Goal: Task Accomplishment & Management: Manage account settings

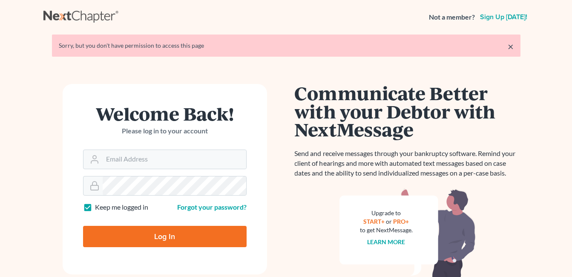
click at [143, 158] on input "Email Address" at bounding box center [174, 159] width 143 height 19
type input "[EMAIL_ADDRESS][DOMAIN_NAME]"
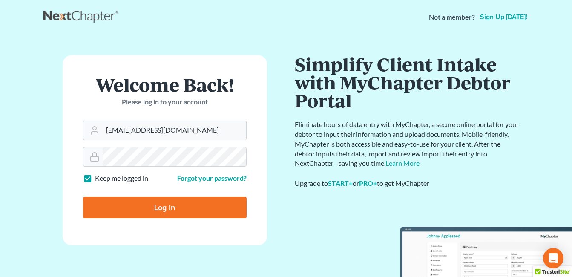
click at [155, 203] on input "Log In" at bounding box center [165, 207] width 164 height 21
type input "Thinking..."
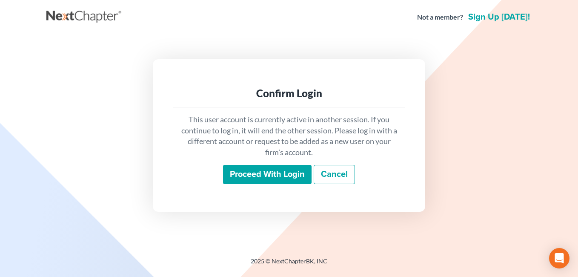
click at [262, 177] on input "Proceed with login" at bounding box center [267, 175] width 89 height 20
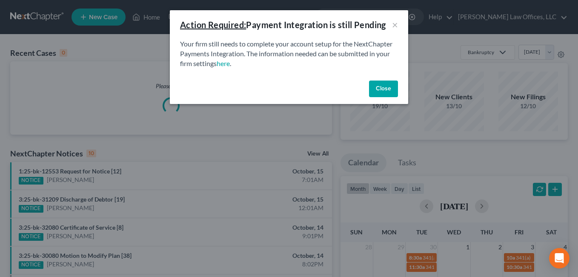
click at [379, 86] on button "Close" at bounding box center [383, 88] width 29 height 17
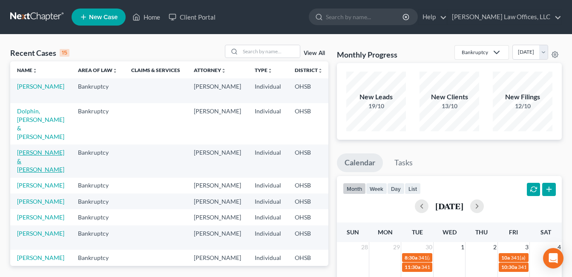
click at [25, 157] on link "[PERSON_NAME] & [PERSON_NAME]" at bounding box center [40, 161] width 47 height 24
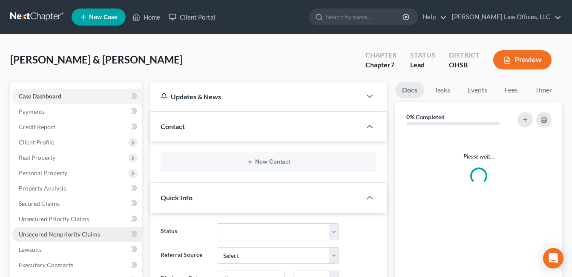
click at [58, 235] on span "Unsecured Nonpriority Claims" at bounding box center [59, 233] width 81 height 7
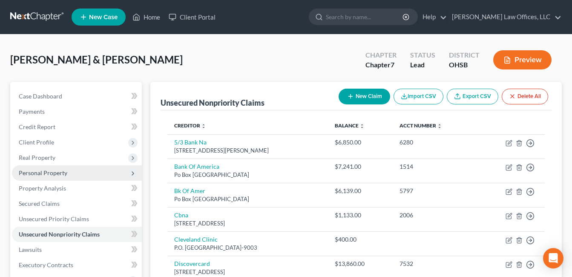
click at [52, 170] on span "Personal Property" at bounding box center [43, 172] width 49 height 7
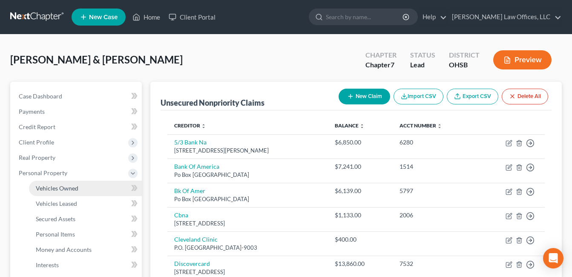
click at [71, 189] on span "Vehicles Owned" at bounding box center [57, 187] width 43 height 7
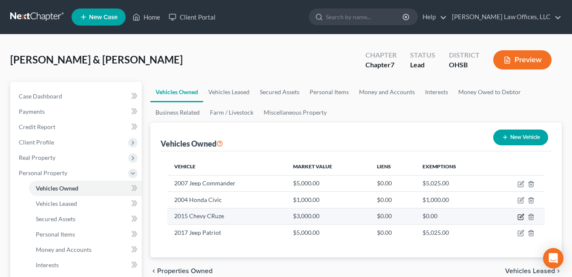
drag, startPoint x: 520, startPoint y: 216, endPoint x: 513, endPoint y: 212, distance: 8.8
click at [519, 215] on icon "button" at bounding box center [520, 216] width 7 height 7
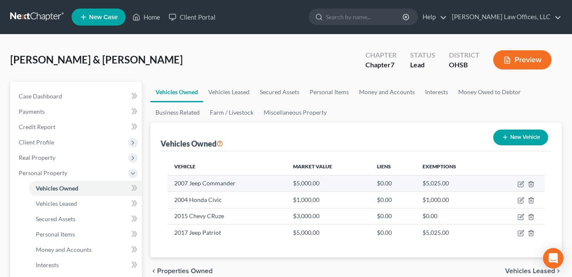
select select "0"
select select "11"
select select "2"
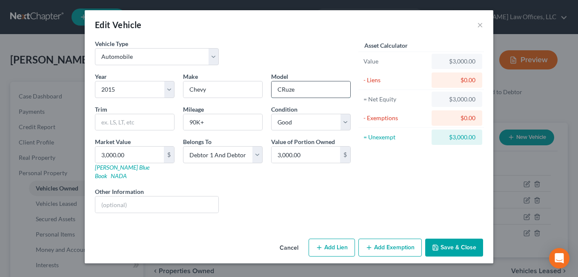
click at [284, 89] on input "CRuze" at bounding box center [311, 89] width 79 height 16
type input "Cruze"
click at [456, 238] on button "Save & Close" at bounding box center [454, 247] width 58 height 18
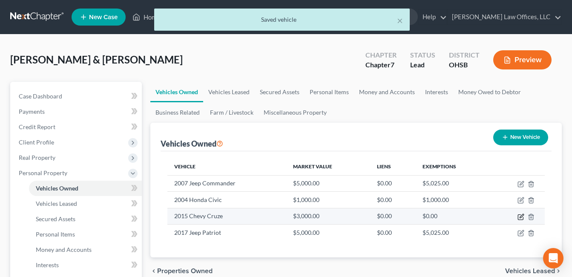
click at [521, 216] on icon "button" at bounding box center [521, 216] width 4 height 4
select select "0"
select select "11"
select select "2"
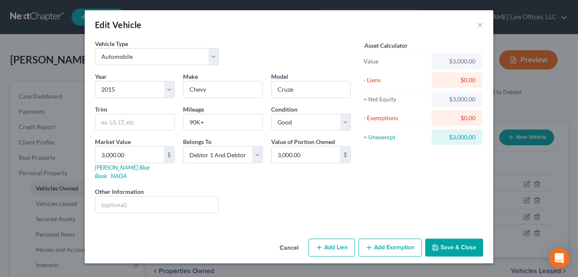
click at [554, 33] on div "Edit Vehicle × Vehicle Type Select Automobile Truck Trailer Watercraft Aircraft…" at bounding box center [289, 138] width 578 height 277
click at [195, 124] on input "90K+" at bounding box center [223, 122] width 79 height 16
click at [195, 120] on input "90K+" at bounding box center [223, 122] width 79 height 16
type input "94K+"
type input "3"
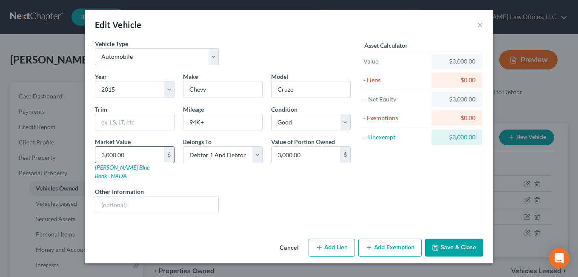
type input "3.00"
type input "32"
type input "32.00"
type input "320"
type input "320.00"
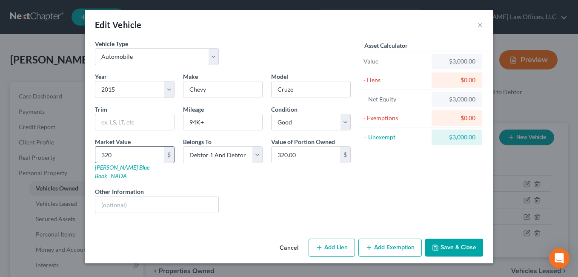
type input "3200"
type input "3,200.00"
click at [146, 155] on input "3,200.00" at bounding box center [129, 154] width 69 height 16
drag, startPoint x: 146, startPoint y: 154, endPoint x: 98, endPoint y: 156, distance: 48.6
click at [98, 156] on input "3,200.00" at bounding box center [129, 154] width 69 height 16
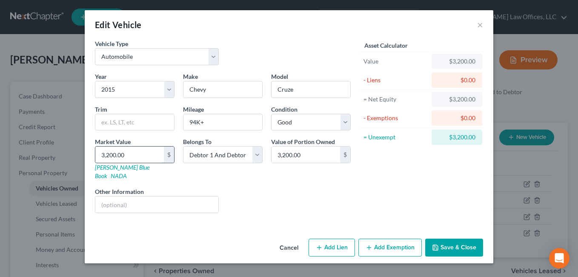
type input "5"
type input "5.00"
type input "50"
type input "50.00"
type input "500"
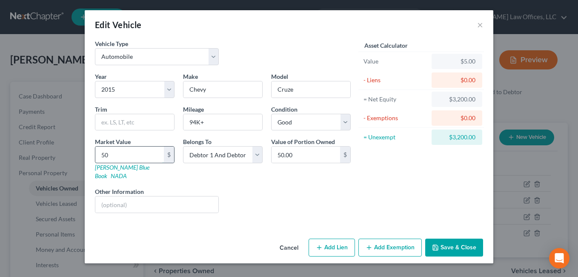
type input "500.00"
type input "5000"
type input "5,000.00"
click at [403, 238] on button "Add Exemption" at bounding box center [390, 247] width 63 height 18
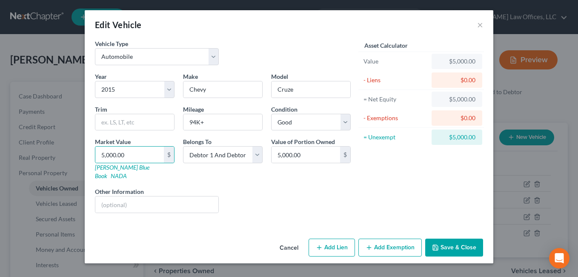
select select "2"
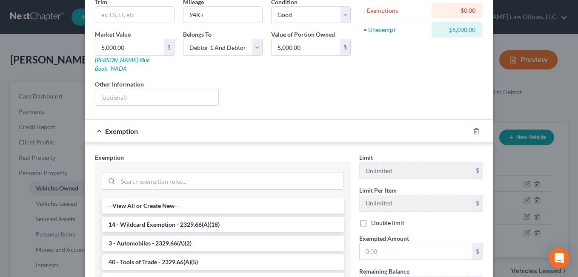
scroll to position [170, 0]
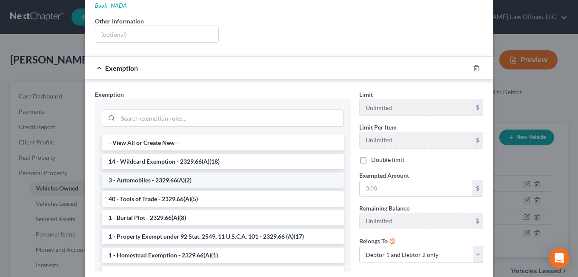
click at [155, 174] on li "3 - Automobiles - 2329.66(A)(2)" at bounding box center [223, 179] width 242 height 15
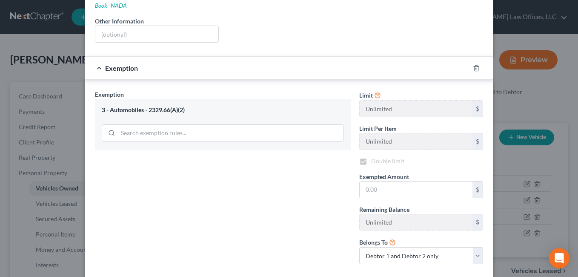
checkbox input "true"
click at [378, 187] on input "text" at bounding box center [416, 189] width 113 height 16
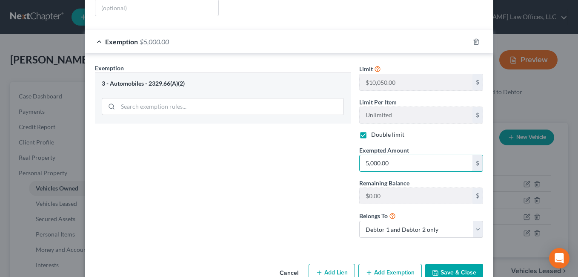
scroll to position [210, 0]
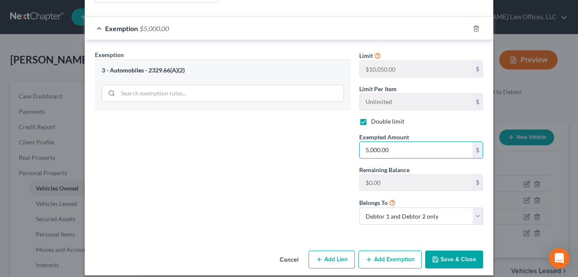
type input "5,000.00"
click at [466, 250] on button "Save & Close" at bounding box center [454, 259] width 58 height 18
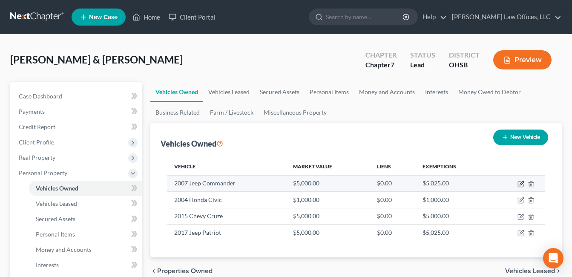
click at [520, 182] on icon "button" at bounding box center [520, 184] width 5 height 5
select select "0"
select select "19"
select select "3"
select select "2"
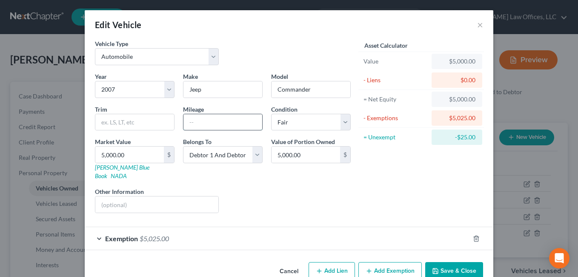
click at [199, 118] on input "text" at bounding box center [223, 122] width 79 height 16
type input "160K+"
click at [442, 262] on button "Save & Close" at bounding box center [454, 271] width 58 height 18
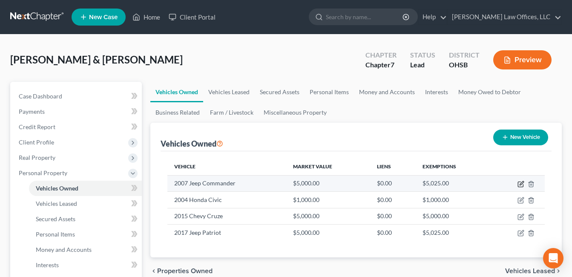
click at [521, 183] on icon "button" at bounding box center [520, 184] width 7 height 7
select select "0"
select select "19"
select select "3"
select select "2"
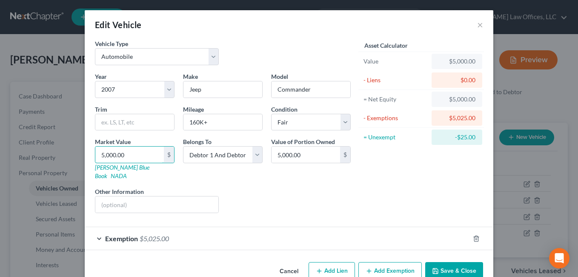
type input "4"
type input "4.00"
type input "45"
type input "45.00"
type input "450"
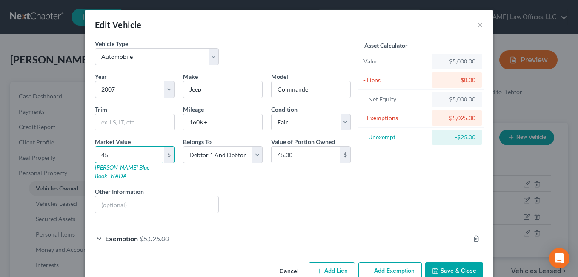
type input "450.00"
type input "4500"
type input "4,500.00"
click at [371, 227] on div "Exemption $5,025.00" at bounding box center [277, 238] width 385 height 23
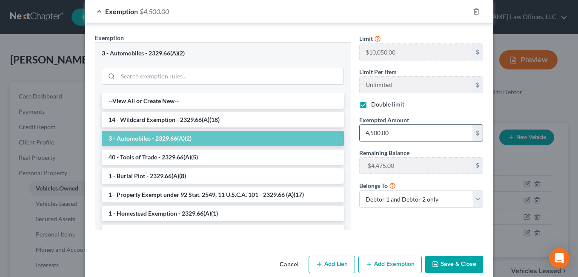
scroll to position [232, 0]
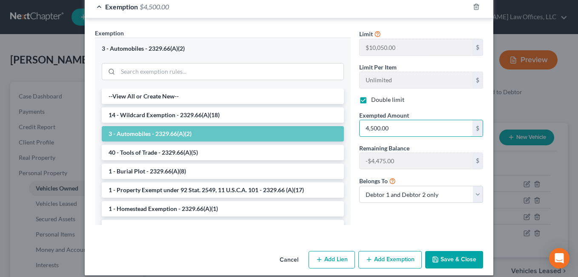
type input "4,500.00"
click at [451, 252] on button "Save & Close" at bounding box center [454, 260] width 58 height 18
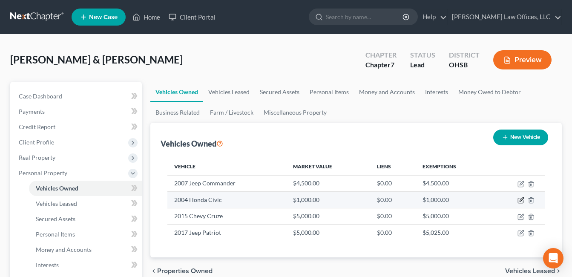
click at [520, 200] on icon "button" at bounding box center [521, 200] width 4 height 4
select select "0"
select select "22"
select select "4"
select select "2"
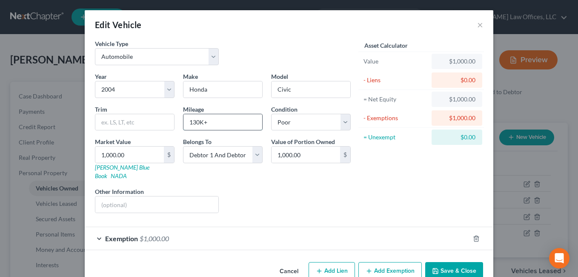
drag, startPoint x: 195, startPoint y: 123, endPoint x: 182, endPoint y: 123, distance: 12.3
click at [184, 123] on input "130K+" at bounding box center [223, 122] width 79 height 16
type input "200K+"
click at [450, 270] on button "Save & Close" at bounding box center [454, 271] width 58 height 18
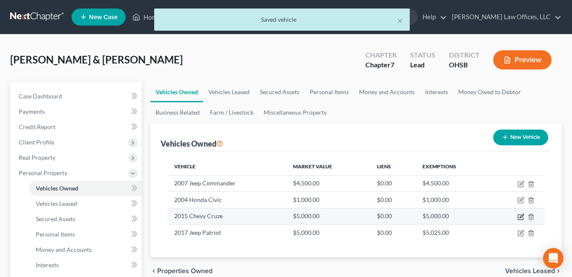
click at [519, 214] on icon "button" at bounding box center [520, 216] width 5 height 5
select select "0"
select select "11"
select select "2"
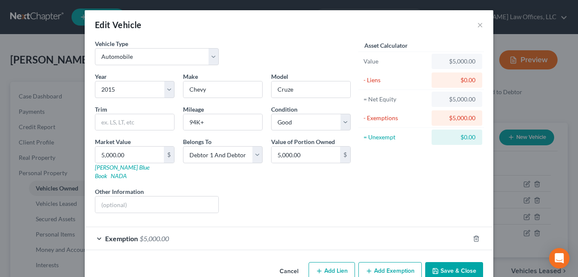
click at [448, 266] on button "Save & Close" at bounding box center [454, 271] width 58 height 18
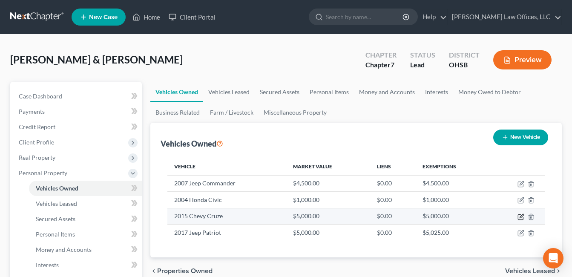
click at [519, 216] on icon "button" at bounding box center [520, 216] width 7 height 7
select select "0"
select select "11"
select select "2"
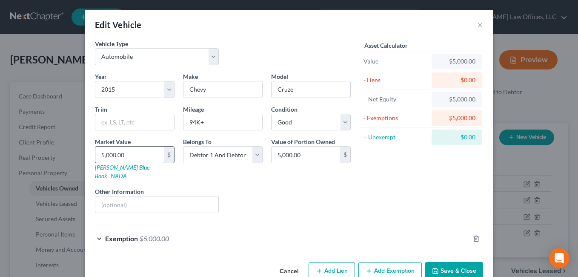
click at [126, 154] on input "5,000.00" at bounding box center [129, 154] width 69 height 16
type input "2"
type input "2.00"
type input "27"
type input "27.00"
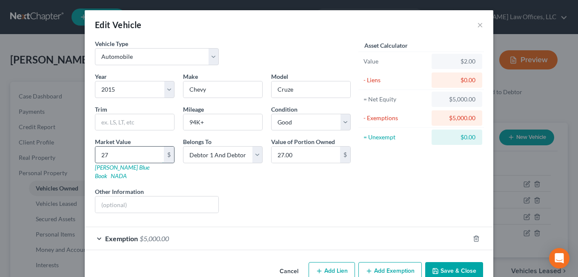
type input "275"
type input "275.00"
type input "2750"
type input "2,750.00"
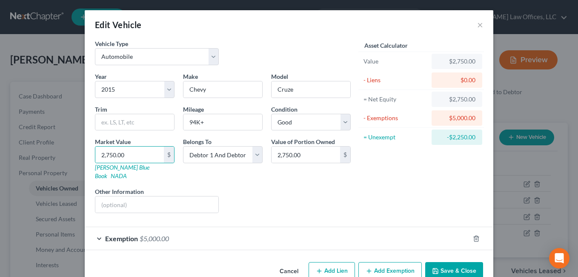
click at [381, 262] on button "Add Exemption" at bounding box center [390, 271] width 63 height 18
select select "2"
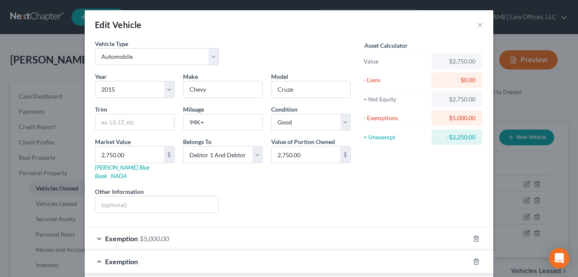
click at [369, 190] on div "Asset Calculator Value $2,750.00 - Liens $0.00 = Net Equity $2,750.00 - Exempti…" at bounding box center [421, 129] width 132 height 181
click at [474, 237] on polyline "button" at bounding box center [476, 237] width 5 height 0
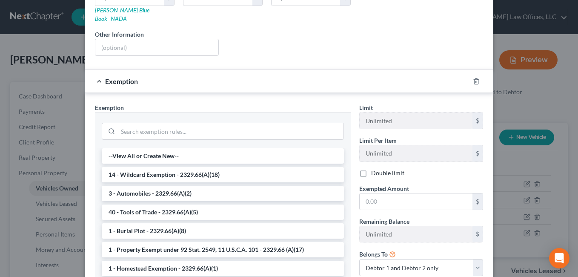
scroll to position [170, 0]
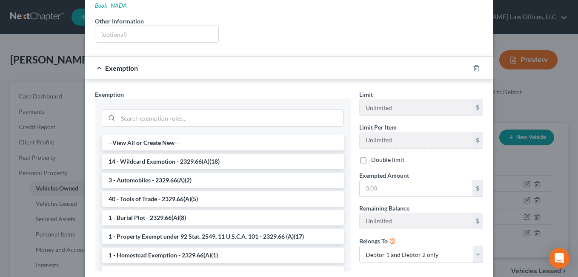
click at [194, 154] on li "14 - Wildcard Exemption - 2329.66(A)(18)" at bounding box center [223, 161] width 242 height 15
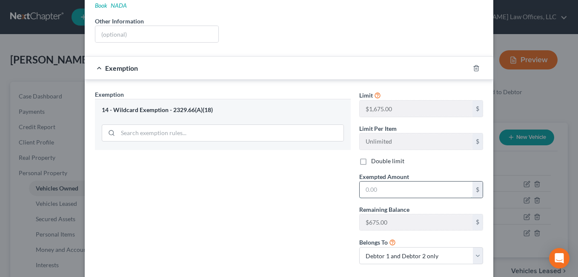
click at [400, 185] on input "text" at bounding box center [416, 189] width 113 height 16
click at [371, 157] on label "Double limit" at bounding box center [387, 161] width 33 height 9
click at [375, 157] on input "Double limit" at bounding box center [378, 160] width 6 height 6
click at [388, 182] on input "text" at bounding box center [416, 189] width 113 height 16
click at [371, 157] on label "Double limit" at bounding box center [387, 161] width 33 height 9
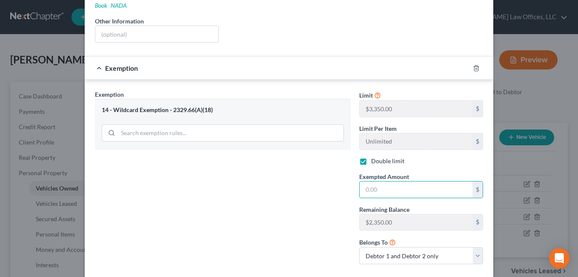
click at [375, 157] on input "Double limit" at bounding box center [378, 160] width 6 height 6
checkbox input "false"
click at [375, 181] on input "text" at bounding box center [416, 189] width 113 height 16
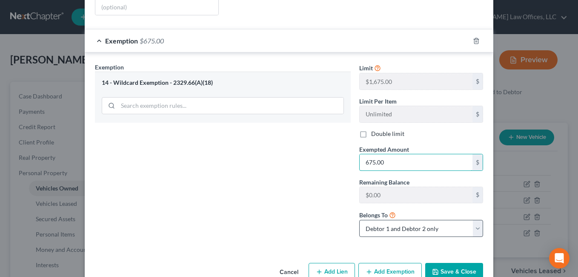
scroll to position [210, 0]
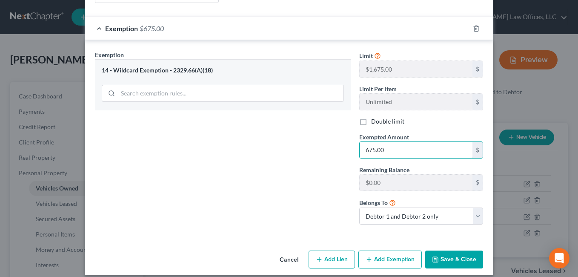
type input "675.00"
drag, startPoint x: 442, startPoint y: 252, endPoint x: 436, endPoint y: 247, distance: 7.9
click at [442, 251] on button "Save & Close" at bounding box center [454, 259] width 58 height 18
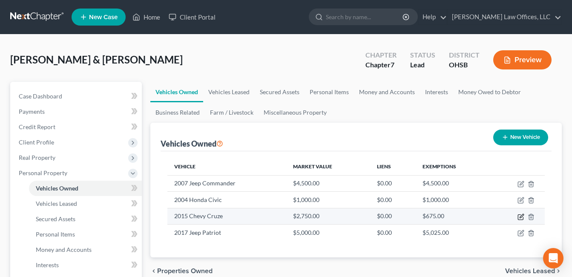
click at [519, 215] on icon "button" at bounding box center [520, 216] width 7 height 7
select select "0"
select select "11"
select select "2"
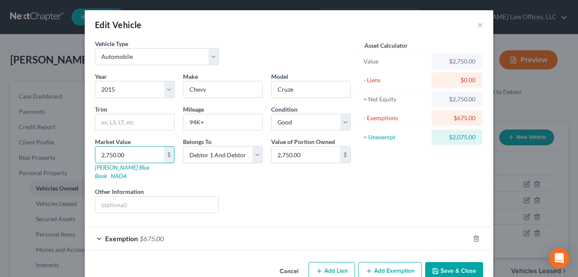
type input "1"
type input "1.00"
type input "16"
type input "16.00"
type input "167"
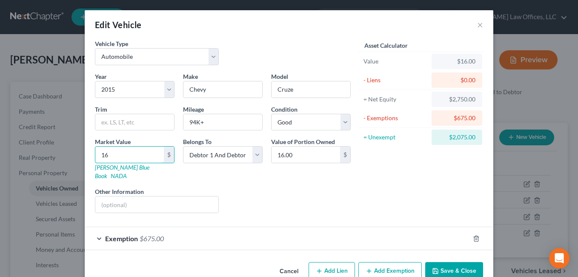
type input "167.00"
type input "1674"
type input "1,674.00"
click at [462, 262] on button "Save & Close" at bounding box center [454, 271] width 58 height 18
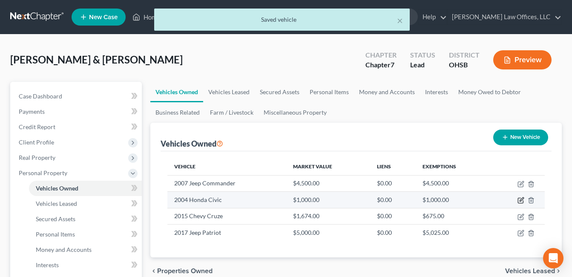
click at [519, 199] on icon "button" at bounding box center [520, 200] width 7 height 7
select select "0"
select select "22"
select select "4"
select select "2"
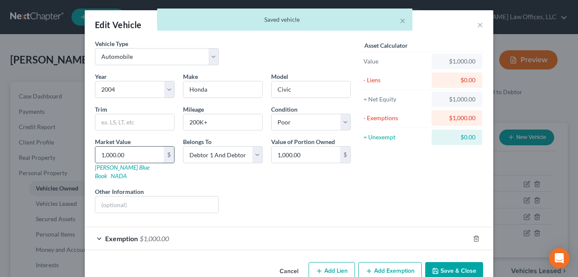
click at [130, 151] on input "1,000.00" at bounding box center [129, 154] width 69 height 16
click at [361, 227] on div "Exemption $1,000.00" at bounding box center [277, 238] width 385 height 23
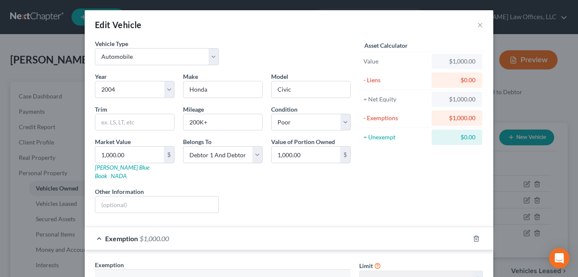
scroll to position [128, 0]
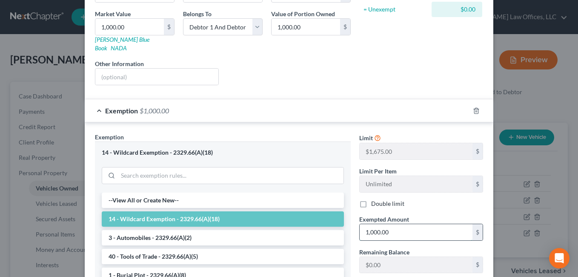
click at [390, 224] on input "1,000.00" at bounding box center [416, 232] width 113 height 16
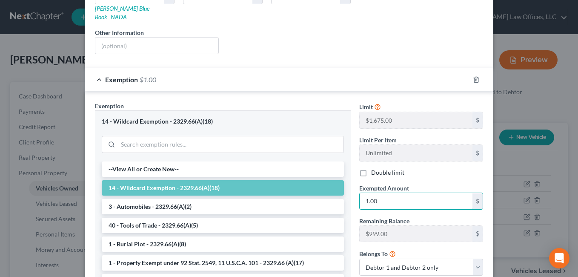
scroll to position [232, 0]
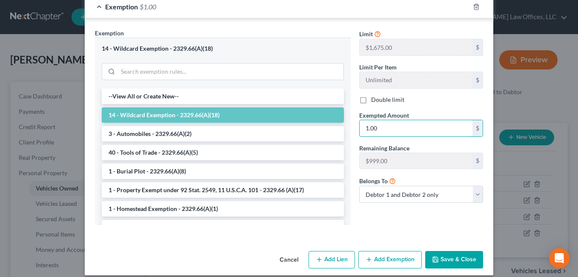
type input "1.00"
click at [450, 251] on button "Save & Close" at bounding box center [454, 260] width 58 height 18
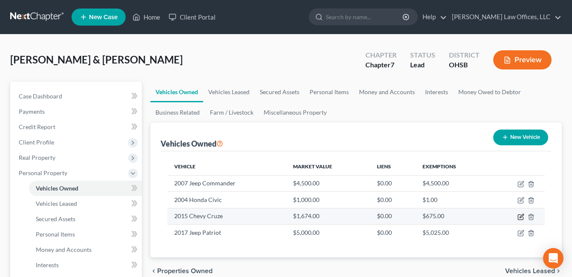
click at [520, 215] on icon "button" at bounding box center [520, 216] width 7 height 7
select select "0"
select select "11"
select select "2"
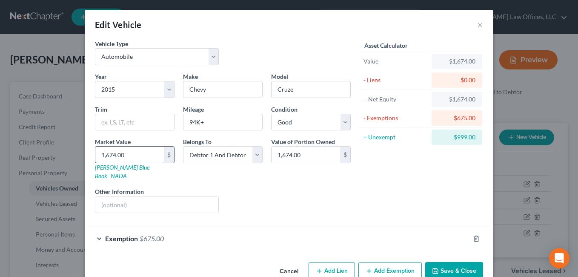
click at [125, 155] on input "1,674.00" at bounding box center [129, 154] width 69 height 16
type input "2"
type input "2.00"
type input "27"
type input "27.00"
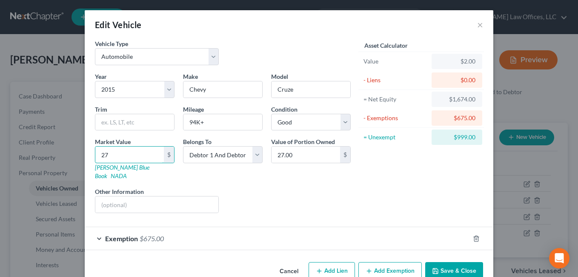
type input "275"
type input "275.00"
type input "2750"
type input "2,750.00"
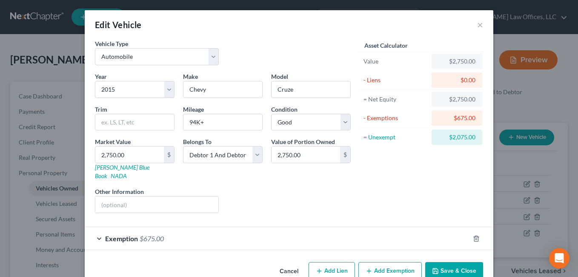
drag, startPoint x: 292, startPoint y: 223, endPoint x: 307, endPoint y: 221, distance: 15.0
click at [292, 227] on div "Exemption $675.00" at bounding box center [277, 238] width 385 height 23
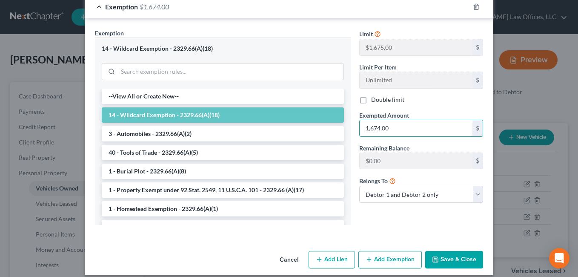
type input "1,674.00"
click at [446, 251] on button "Save & Close" at bounding box center [454, 260] width 58 height 18
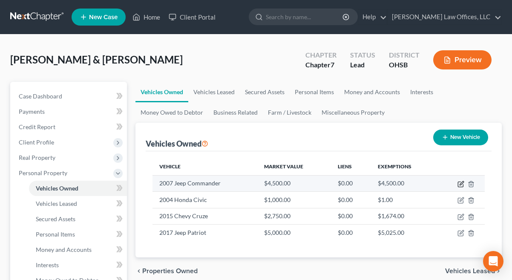
click at [459, 185] on icon "button" at bounding box center [461, 183] width 4 height 4
select select "0"
select select "19"
select select "3"
select select "2"
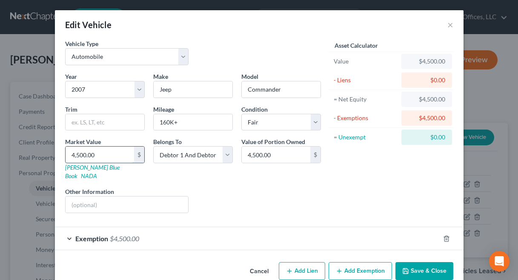
click at [106, 154] on input "4,500.00" at bounding box center [100, 154] width 69 height 16
type input "1"
type input "1.00"
type input "18"
type input "18.00"
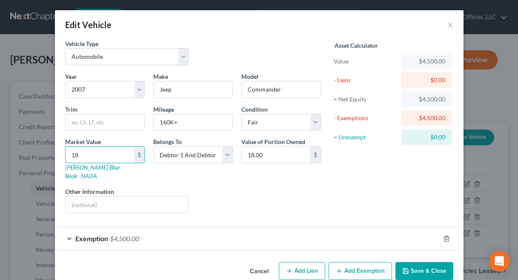
type input "189"
type input "189.00"
type input "1890"
type input "1,890.00"
type input "1,890"
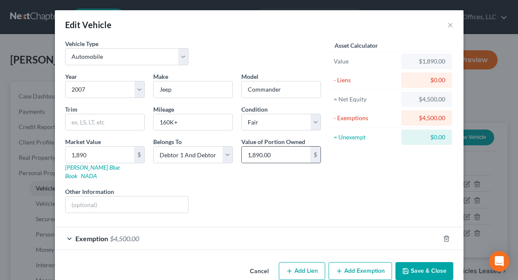
click at [251, 163] on div "1,890.00 $" at bounding box center [281, 154] width 80 height 17
click at [446, 238] on line "button" at bounding box center [446, 239] width 0 height 2
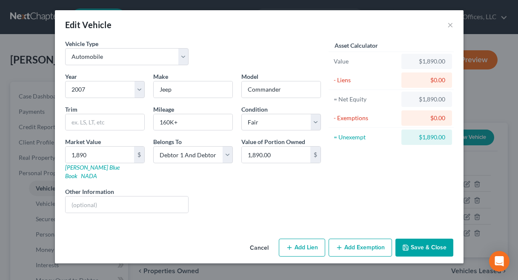
click at [362, 238] on button "Add Exemption" at bounding box center [360, 247] width 63 height 18
select select "2"
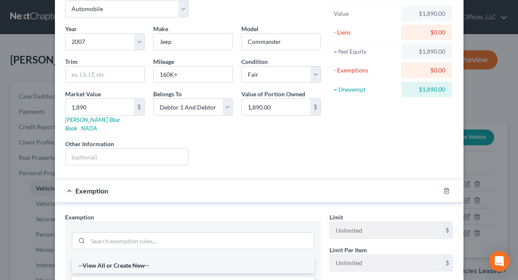
scroll to position [128, 0]
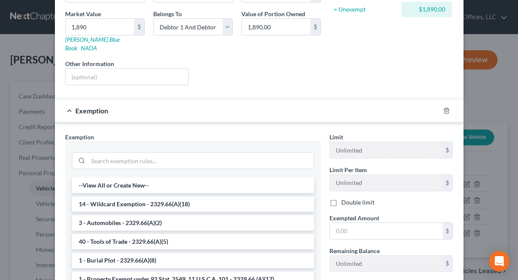
click at [155, 196] on li "14 - Wildcard Exemption - 2329.66(A)(18)" at bounding box center [193, 203] width 242 height 15
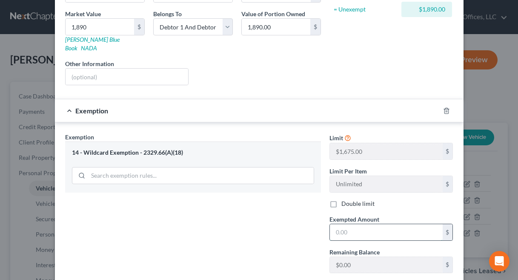
click at [355, 224] on input "text" at bounding box center [386, 232] width 113 height 16
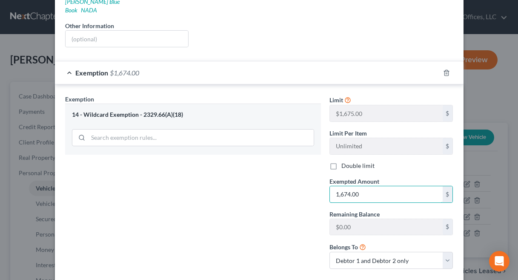
scroll to position [207, 0]
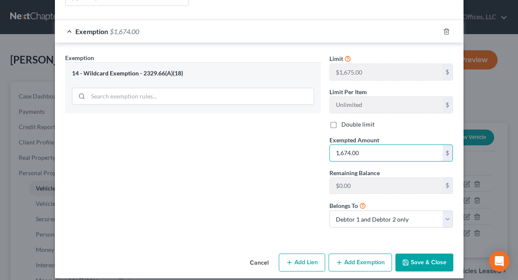
type input "1,674.00"
drag, startPoint x: 407, startPoint y: 240, endPoint x: 408, endPoint y: 246, distance: 6.2
click at [408, 242] on div "Edit Vehicle × Vehicle Type Select Automobile Truck Trailer Watercraft Aircraft…" at bounding box center [259, 40] width 409 height 475
click at [409, 253] on button "Save & Close" at bounding box center [425, 262] width 58 height 18
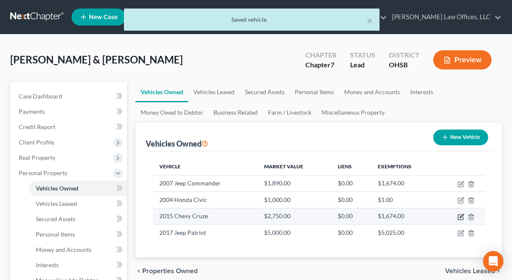
click at [459, 216] on icon "button" at bounding box center [460, 216] width 7 height 7
select select "0"
select select "11"
select select "2"
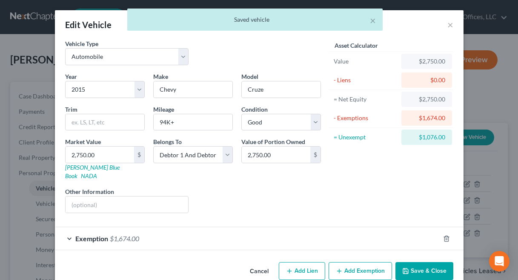
click at [212, 227] on div "Exemption $1,674.00" at bounding box center [247, 238] width 385 height 23
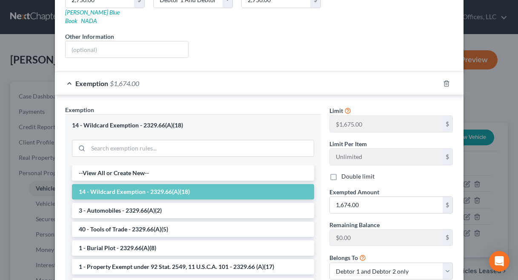
scroll to position [170, 0]
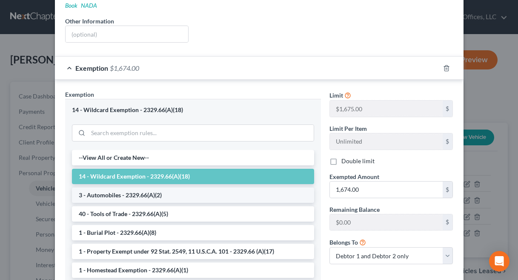
click at [158, 189] on li "3 - Automobiles - 2329.66(A)(2)" at bounding box center [193, 194] width 242 height 15
checkbox input "true"
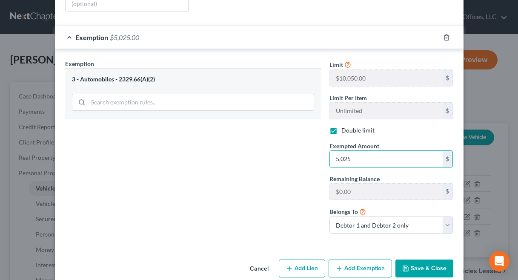
scroll to position [207, 0]
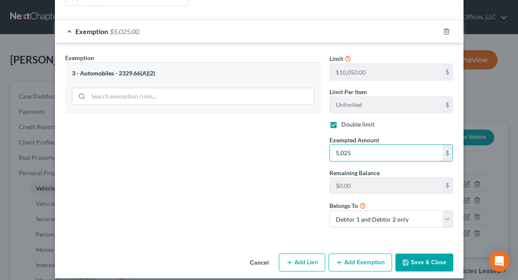
type input "5,025"
click at [419, 253] on button "Save & Close" at bounding box center [425, 262] width 58 height 18
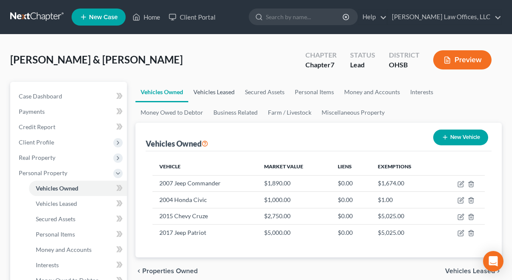
click at [223, 88] on link "Vehicles Leased" at bounding box center [214, 92] width 52 height 20
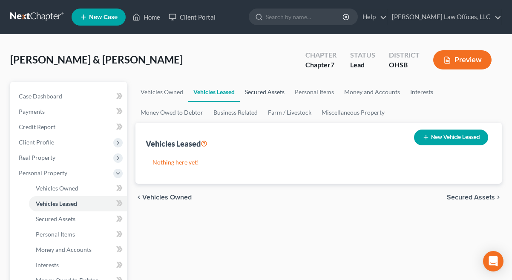
click at [258, 92] on link "Secured Assets" at bounding box center [265, 92] width 50 height 20
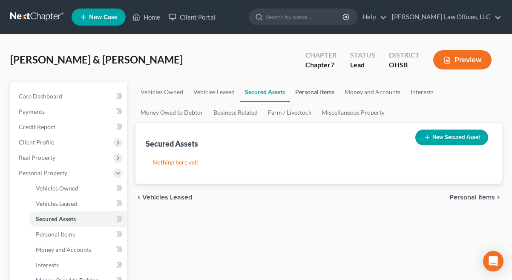
click at [311, 92] on link "Personal Items" at bounding box center [314, 92] width 49 height 20
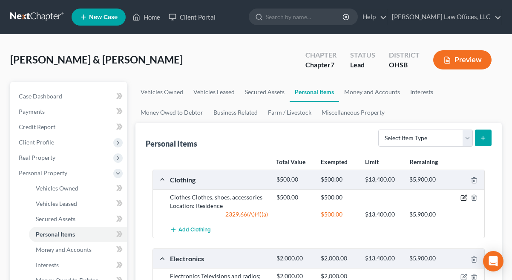
click at [464, 198] on icon "button" at bounding box center [463, 197] width 7 height 7
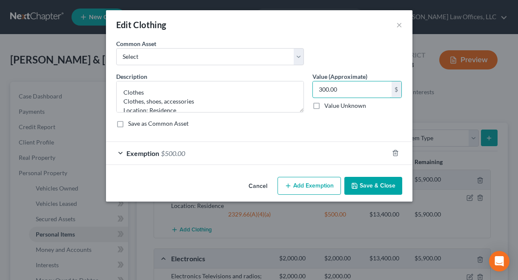
type input "300.00"
click at [252, 143] on div "Exemption $500.00" at bounding box center [247, 153] width 283 height 23
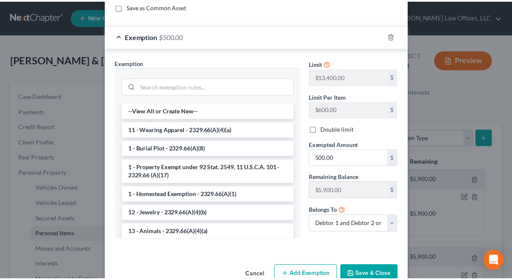
scroll to position [128, 0]
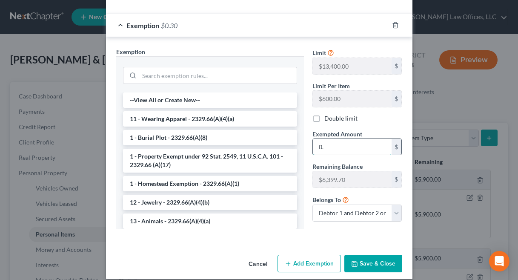
type input "0"
type input "300.00"
click at [388, 259] on button "Save & Close" at bounding box center [373, 264] width 58 height 18
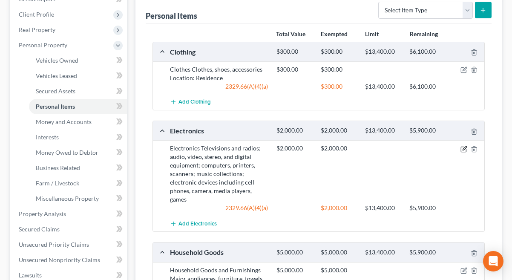
click at [462, 150] on icon "button" at bounding box center [463, 149] width 7 height 7
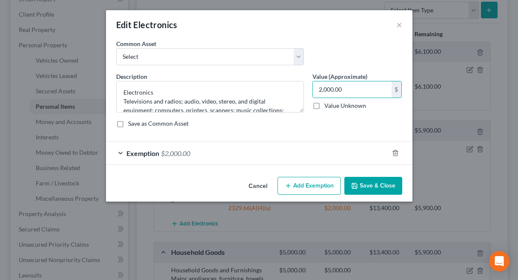
click at [362, 181] on button "Save & Close" at bounding box center [373, 186] width 58 height 18
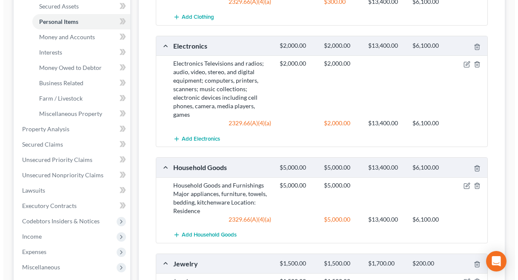
scroll to position [213, 0]
click at [462, 182] on icon "button" at bounding box center [463, 185] width 7 height 7
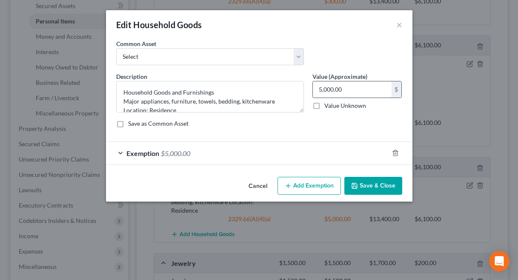
click at [343, 90] on input "5,000.00" at bounding box center [352, 89] width 79 height 16
type input "1,500.00"
click at [238, 160] on div "Exemption $5,000.00" at bounding box center [247, 153] width 283 height 23
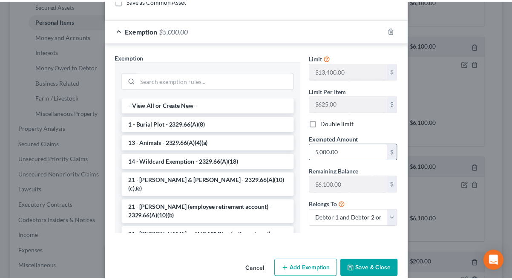
scroll to position [128, 0]
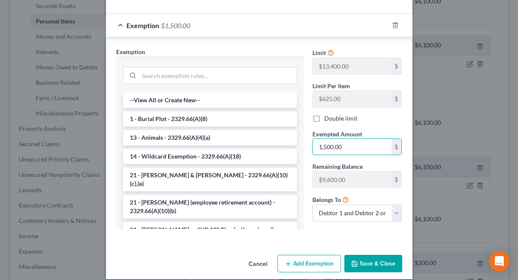
type input "1,500.00"
click at [376, 263] on button "Save & Close" at bounding box center [373, 264] width 58 height 18
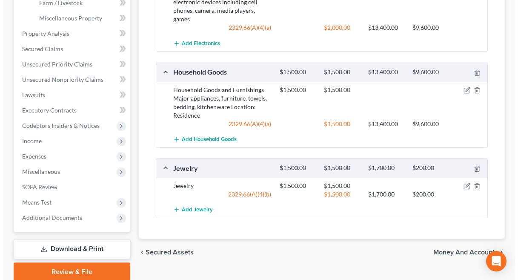
scroll to position [298, 0]
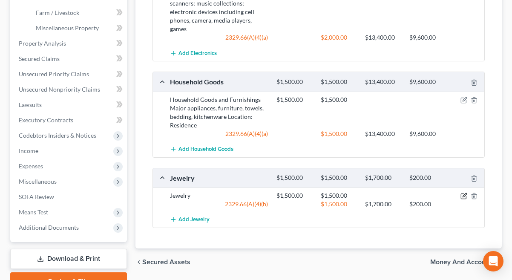
click at [465, 192] on icon "button" at bounding box center [463, 195] width 7 height 7
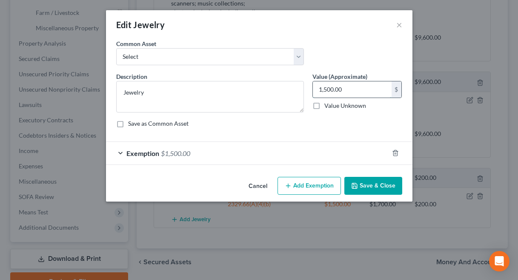
click at [346, 88] on input "1,500.00" at bounding box center [352, 89] width 79 height 16
type input "5"
type input "1,000.00"
click at [221, 155] on div "Exemption $1,500.00" at bounding box center [247, 153] width 283 height 23
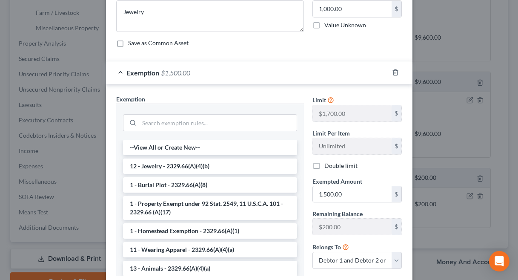
scroll to position [85, 0]
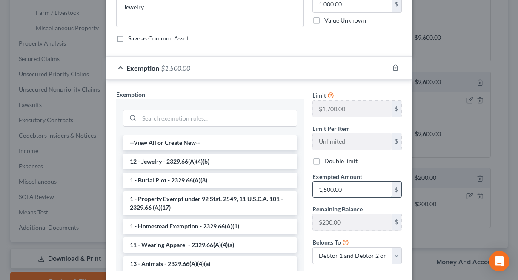
click at [343, 189] on input "1,500.00" at bounding box center [352, 189] width 79 height 16
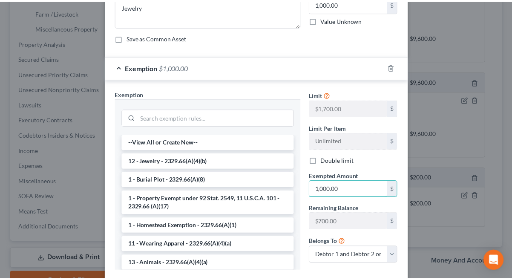
scroll to position [137, 0]
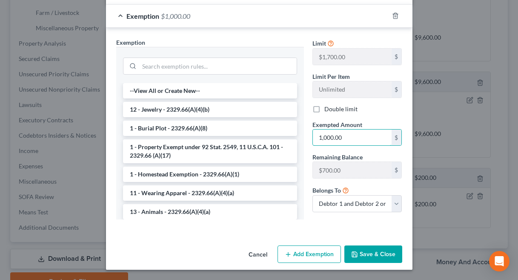
type input "1,000.00"
drag, startPoint x: 312, startPoint y: 220, endPoint x: 322, endPoint y: 224, distance: 10.7
click at [312, 221] on div "Limit $1,700.00 $ Limit Per Item Unlimited $ Double limit Exempted Amount * 1,0…" at bounding box center [357, 132] width 98 height 188
click at [367, 254] on button "Save & Close" at bounding box center [373, 254] width 58 height 18
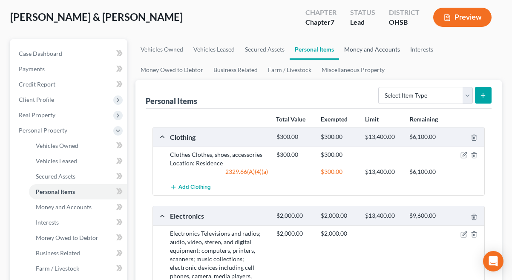
click at [363, 48] on link "Money and Accounts" at bounding box center [372, 49] width 66 height 20
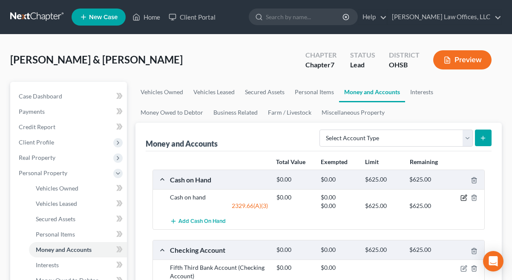
click at [464, 198] on icon "button" at bounding box center [463, 197] width 7 height 7
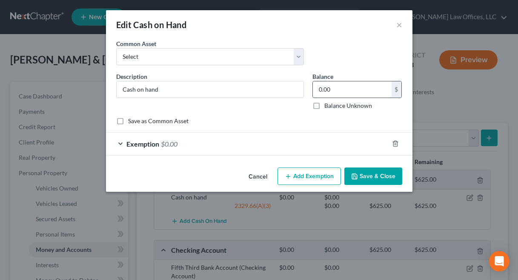
click at [344, 87] on input "0.00" at bounding box center [352, 89] width 79 height 16
type input "7.00"
click at [218, 141] on div "Exemption $0.00" at bounding box center [247, 143] width 283 height 23
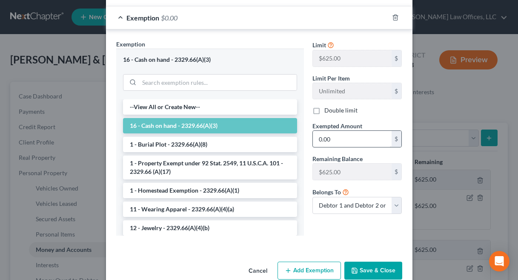
scroll to position [128, 0]
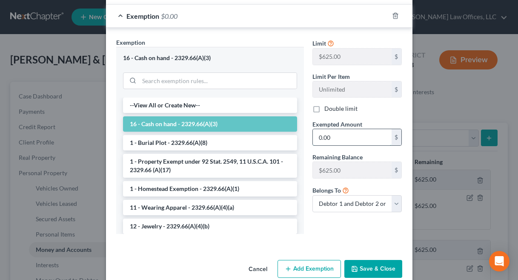
click at [326, 141] on input "0.00" at bounding box center [352, 137] width 79 height 16
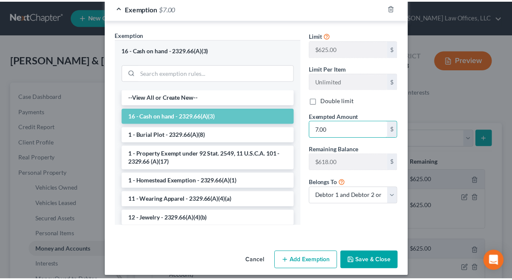
scroll to position [143, 0]
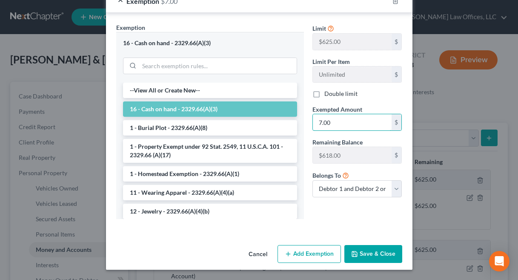
type input "7.00"
click at [381, 252] on button "Save & Close" at bounding box center [373, 254] width 58 height 18
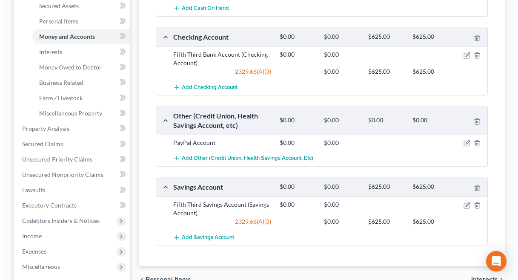
scroll to position [170, 0]
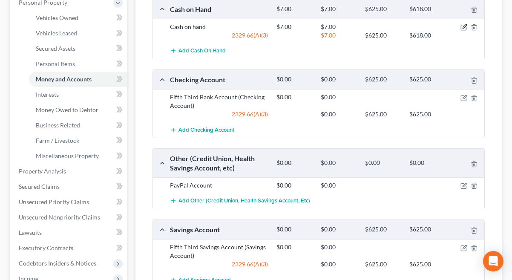
click at [463, 26] on icon "button" at bounding box center [463, 27] width 7 height 7
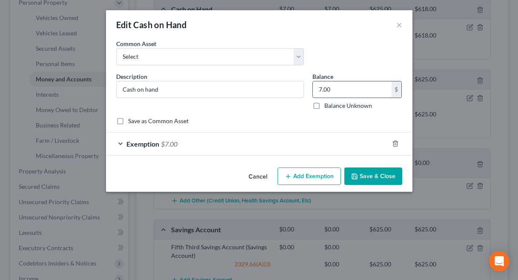
click at [328, 88] on input "7.00" at bounding box center [352, 89] width 79 height 16
type input "17.00"
click at [284, 136] on div "Exemption $7.00" at bounding box center [247, 143] width 283 height 23
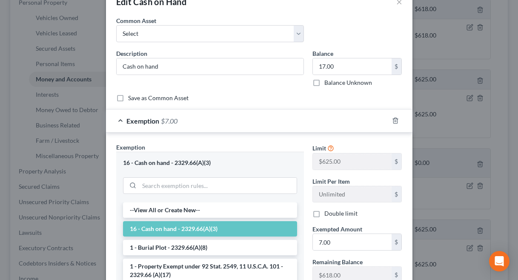
scroll to position [128, 0]
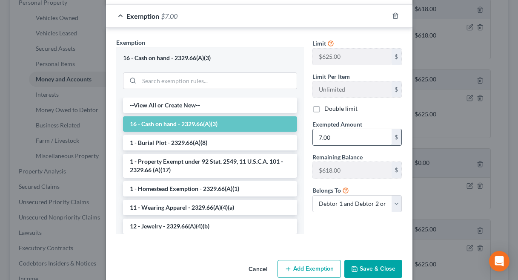
click at [335, 138] on input "7.00" at bounding box center [352, 137] width 79 height 16
type input "17.00"
click at [381, 266] on button "Save & Close" at bounding box center [373, 269] width 58 height 18
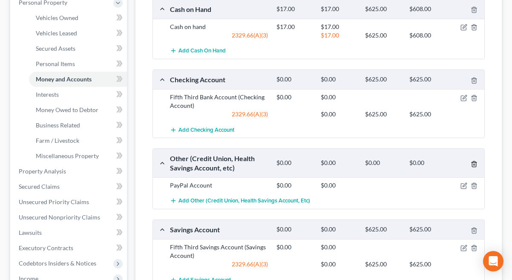
click at [474, 161] on icon "button" at bounding box center [474, 164] width 7 height 7
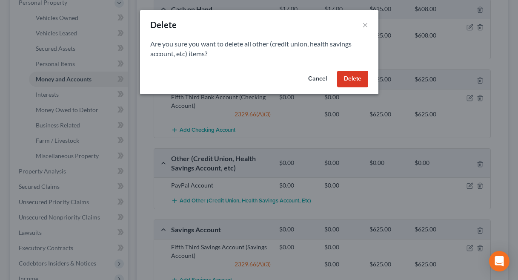
click at [362, 72] on button "Delete" at bounding box center [352, 79] width 31 height 17
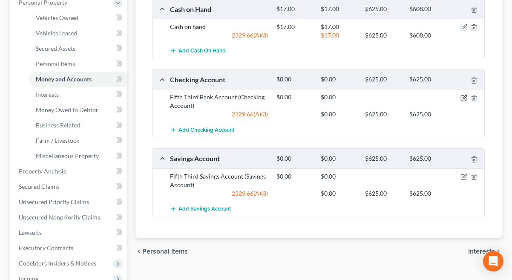
click at [461, 96] on icon "button" at bounding box center [463, 98] width 7 height 7
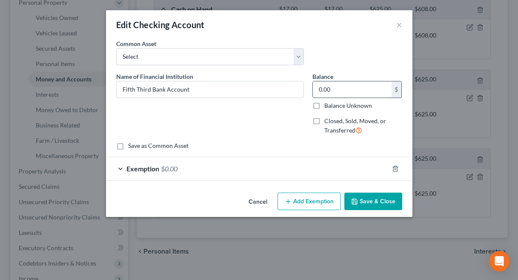
click at [334, 90] on input "0.00" at bounding box center [352, 89] width 79 height 16
type input "514.91"
click at [258, 165] on div "Exemption $0.00" at bounding box center [247, 168] width 283 height 23
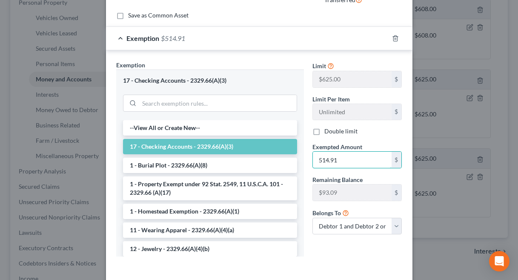
scroll to position [168, 0]
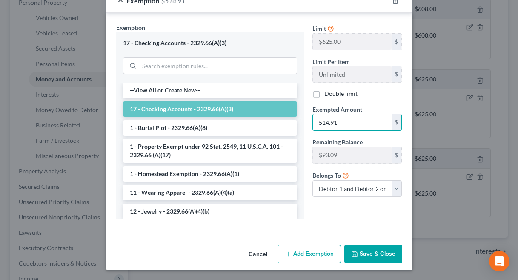
type input "514.91"
click at [362, 250] on button "Save & Close" at bounding box center [373, 254] width 58 height 18
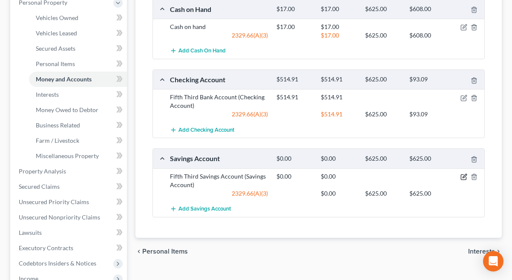
click at [464, 178] on icon "button" at bounding box center [463, 176] width 7 height 7
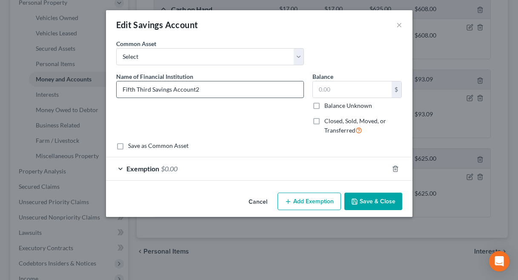
type input "Fifth Third Savings Account"
click at [380, 89] on input "text" at bounding box center [352, 89] width 79 height 16
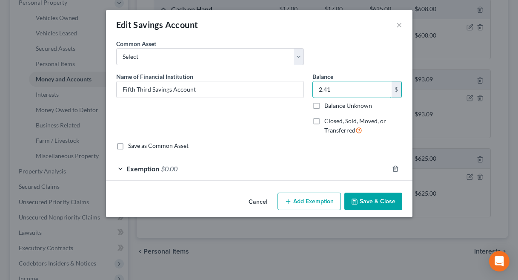
type input "2.41"
click at [227, 167] on div "Exemption $0.00" at bounding box center [247, 168] width 283 height 23
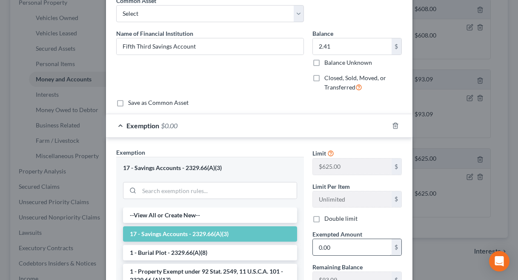
scroll to position [128, 0]
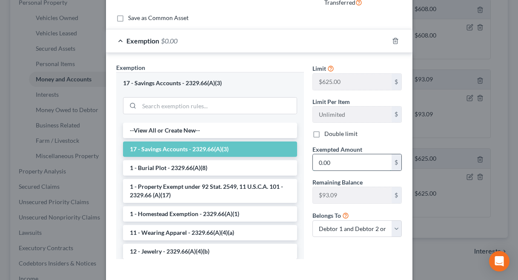
click at [340, 163] on input "0.00" at bounding box center [352, 162] width 79 height 16
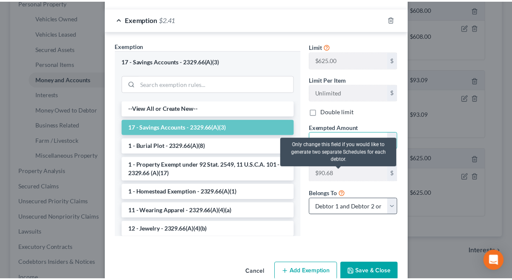
scroll to position [168, 0]
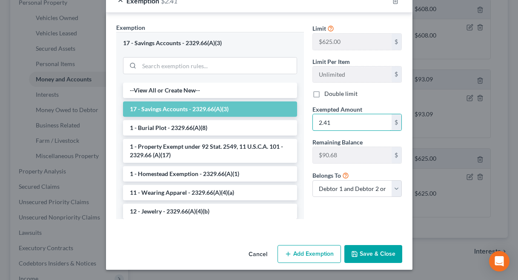
type input "2.41"
click at [359, 252] on button "Save & Close" at bounding box center [373, 254] width 58 height 18
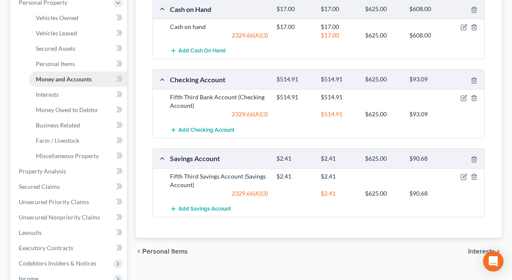
click at [81, 77] on span "Money and Accounts" at bounding box center [64, 78] width 56 height 7
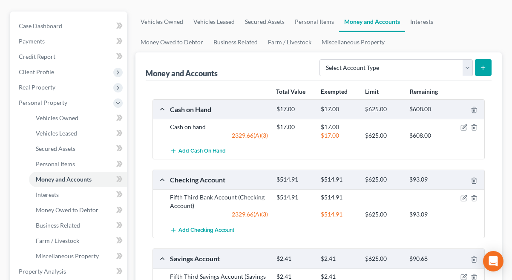
scroll to position [0, 0]
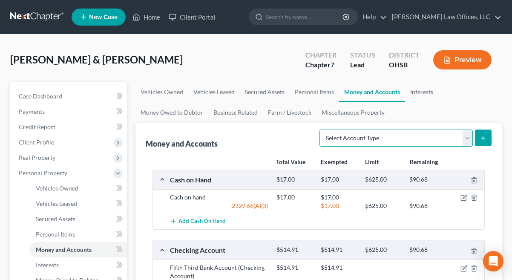
click at [468, 138] on select "Select Account Type Brokerage Cash on Hand Certificates of Deposit Checking Acc…" at bounding box center [395, 137] width 153 height 17
click at [321, 129] on select "Select Account Type Brokerage Cash on Hand Certificates of Deposit Checking Acc…" at bounding box center [395, 137] width 153 height 17
click at [483, 133] on button "submit" at bounding box center [483, 137] width 17 height 17
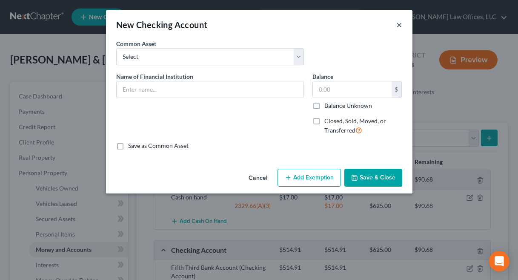
click at [396, 24] on button "×" at bounding box center [399, 25] width 6 height 10
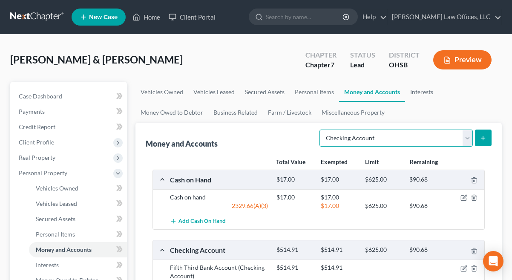
click at [468, 135] on select "Select Account Type Brokerage Cash on Hand Certificates of Deposit Checking Acc…" at bounding box center [395, 137] width 153 height 17
select select "other"
click at [321, 129] on select "Select Account Type Brokerage Cash on Hand Certificates of Deposit Checking Acc…" at bounding box center [395, 137] width 153 height 17
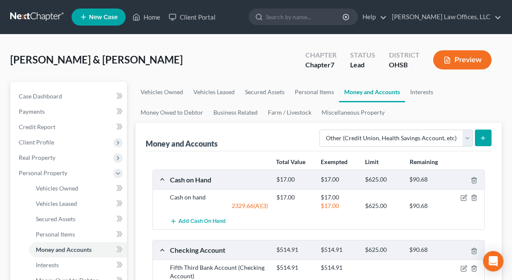
click at [482, 134] on button "submit" at bounding box center [483, 137] width 17 height 17
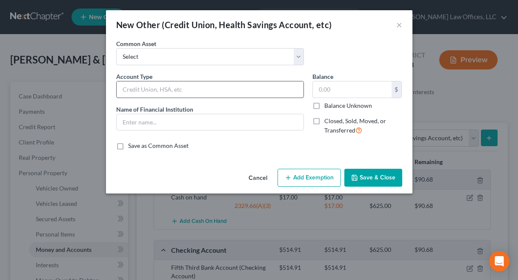
click at [219, 88] on input "text" at bounding box center [210, 89] width 187 height 16
type input "Custodial Accounts (Fifth Third)"
drag, startPoint x: 207, startPoint y: 87, endPoint x: 117, endPoint y: 87, distance: 90.7
click at [117, 87] on input "Custodial Accounts (Fifth Third)" at bounding box center [210, 89] width 187 height 16
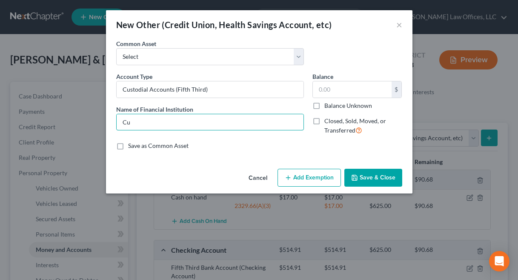
drag, startPoint x: 121, startPoint y: 123, endPoint x: 109, endPoint y: 123, distance: 11.1
click at [109, 123] on div "An exemption set must first be selected from the Filing Information section. Co…" at bounding box center [259, 102] width 307 height 126
type input "Fifth Third (Custodial Accounts)"
click at [324, 104] on label "Balance Unknown" at bounding box center [348, 105] width 48 height 9
click at [328, 104] on input "Balance Unknown" at bounding box center [331, 104] width 6 height 6
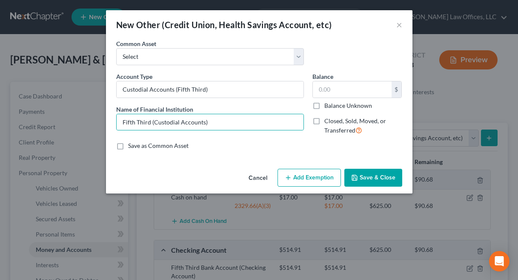
checkbox input "true"
type input "0.00"
click at [235, 122] on input "Fifth Third (Custodial Accounts)" at bounding box center [210, 122] width 187 height 16
type input "Fifth Third (Custodial Accounts)"
click at [363, 178] on button "Save & Close" at bounding box center [373, 178] width 58 height 18
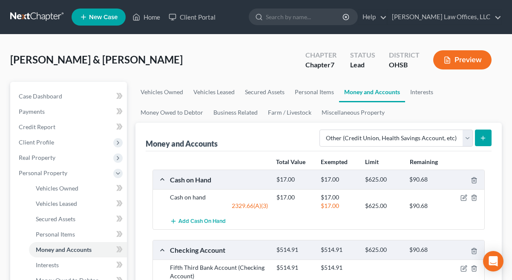
click at [485, 137] on icon "submit" at bounding box center [482, 138] width 7 height 7
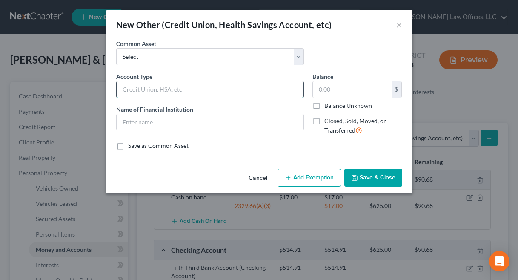
click at [163, 91] on input "text" at bounding box center [210, 89] width 187 height 16
drag, startPoint x: 208, startPoint y: 92, endPoint x: 105, endPoint y: 89, distance: 102.7
click at [105, 89] on div "New Other (Credit Union, Health Savings Account, etc) × An exemption set must f…" at bounding box center [259, 140] width 518 height 280
type input "Thrivent Money Market Account"
click at [151, 123] on input "text" at bounding box center [210, 122] width 187 height 16
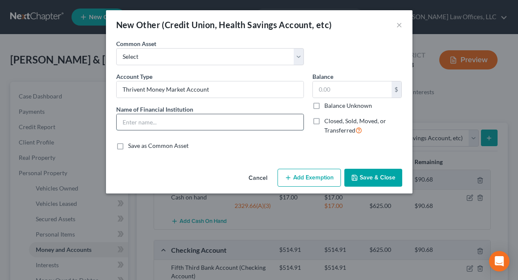
paste input "Thrivent Money Market Account"
type input "Thrivent Money Market Account"
click at [339, 92] on input "text" at bounding box center [352, 89] width 79 height 16
type input "500.00"
click at [319, 175] on button "Add Exemption" at bounding box center [309, 178] width 63 height 18
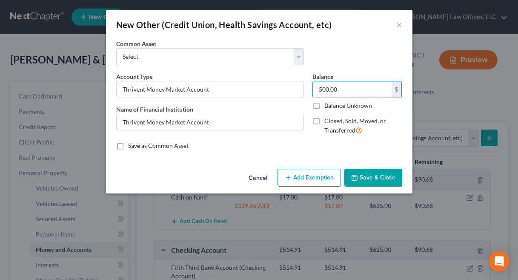
select select "2"
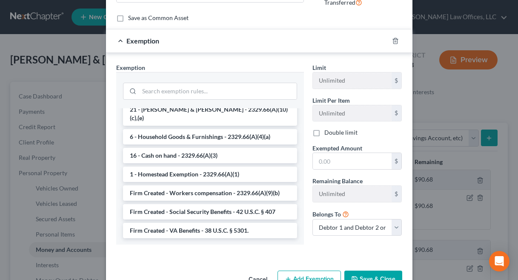
scroll to position [1114, 0]
click at [180, 154] on li "16 - Cash on hand - 2329.66(A)(3)" at bounding box center [210, 154] width 174 height 15
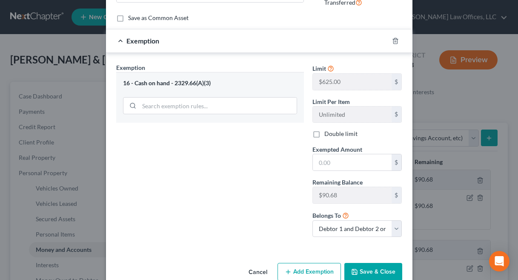
click at [324, 135] on label "Double limit" at bounding box center [340, 133] width 33 height 9
click at [328, 135] on input "Double limit" at bounding box center [331, 132] width 6 height 6
checkbox input "true"
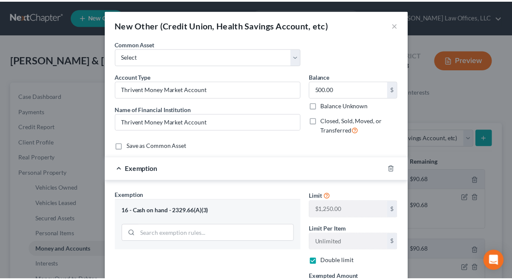
scroll to position [146, 0]
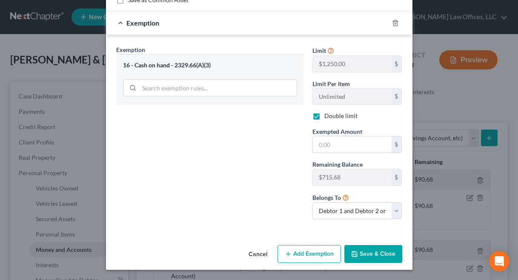
drag, startPoint x: 339, startPoint y: 146, endPoint x: 305, endPoint y: 147, distance: 34.1
click at [308, 147] on div "Exempted Amount * $" at bounding box center [357, 140] width 98 height 26
type input "500.00"
click at [371, 253] on button "Save & Close" at bounding box center [373, 254] width 58 height 18
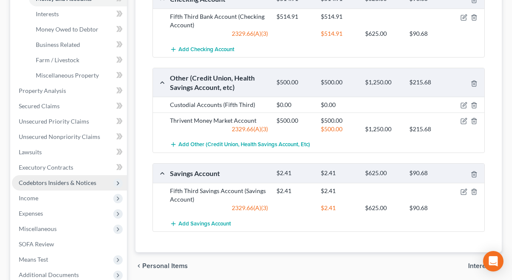
scroll to position [255, 0]
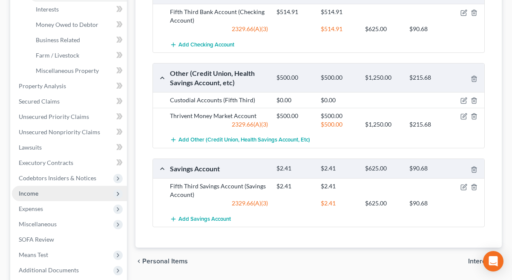
click at [49, 195] on span "Income" at bounding box center [69, 193] width 115 height 15
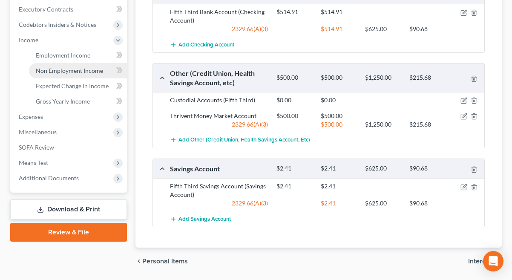
click at [82, 67] on span "Non Employment Income" at bounding box center [69, 70] width 67 height 7
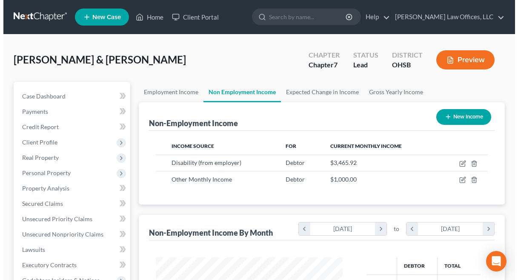
scroll to position [153, 204]
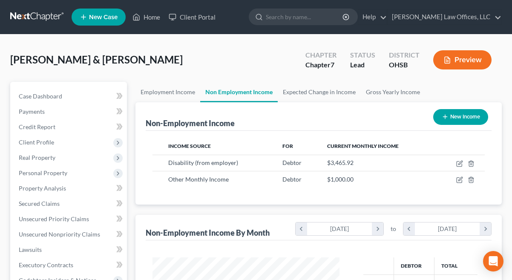
click at [456, 120] on button "New Income" at bounding box center [460, 117] width 55 height 16
select select "0"
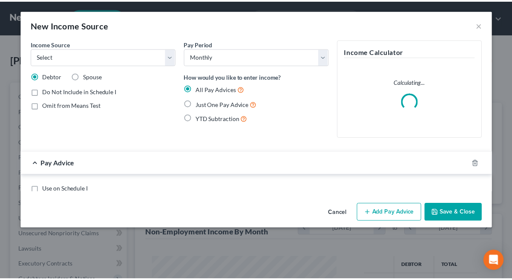
scroll to position [153, 207]
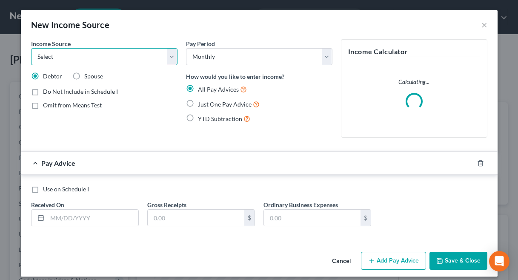
click at [166, 56] on select "Select Unemployment Disability (from employer) Pension Retirement Social Securi…" at bounding box center [104, 56] width 146 height 17
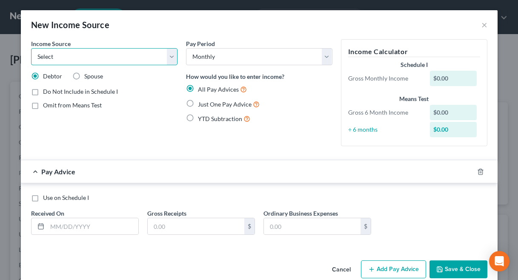
select select "13"
click at [31, 48] on select "Select Unemployment Disability (from employer) Pension Retirement Social Securi…" at bounding box center [104, 56] width 146 height 17
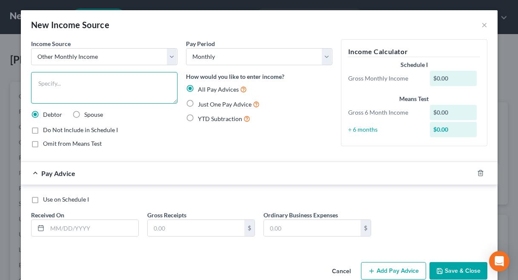
click at [96, 80] on textarea at bounding box center [104, 88] width 146 height 32
type textarea "Disability Payment"
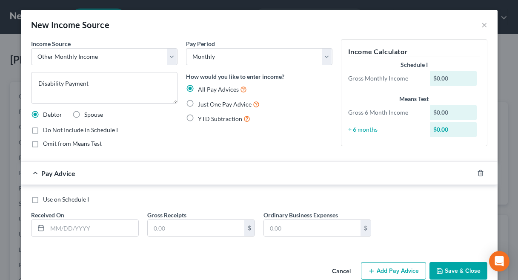
click at [198, 103] on label "Just One Pay Advice" at bounding box center [229, 104] width 62 height 10
click at [201, 103] on input "Just One Pay Advice" at bounding box center [204, 102] width 6 height 6
radio input "true"
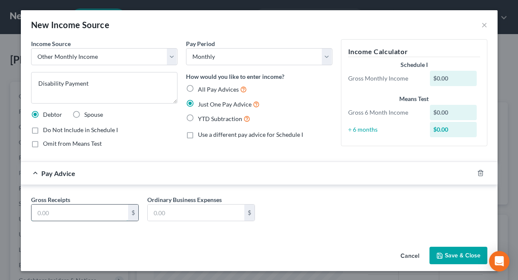
click at [92, 215] on input "text" at bounding box center [80, 212] width 97 height 16
type input "44.75"
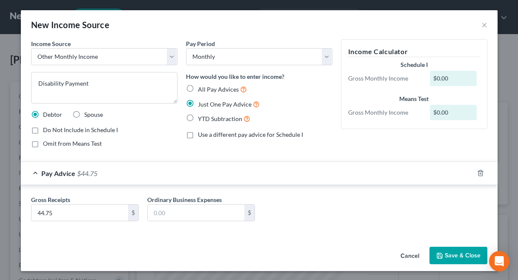
click at [461, 253] on button "Save & Close" at bounding box center [459, 256] width 58 height 18
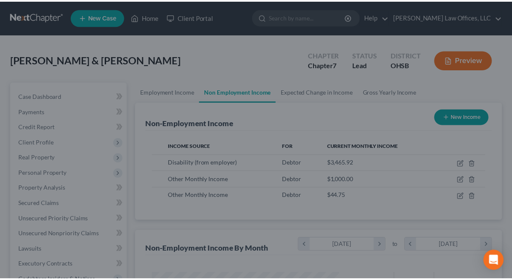
scroll to position [425659, 425608]
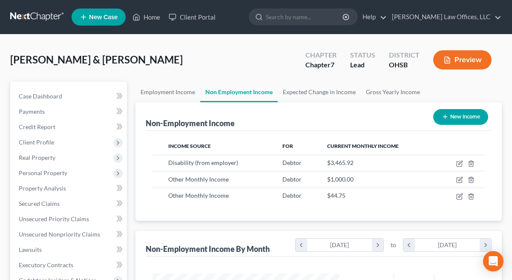
click at [171, 53] on div "Shultz, Aaron & Tristan Upgraded Chapter Chapter 7 Status Lead District OHSB Pr…" at bounding box center [255, 63] width 491 height 37
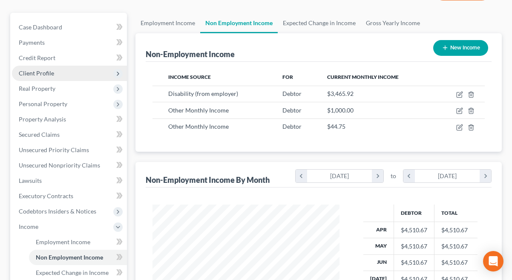
scroll to position [213, 0]
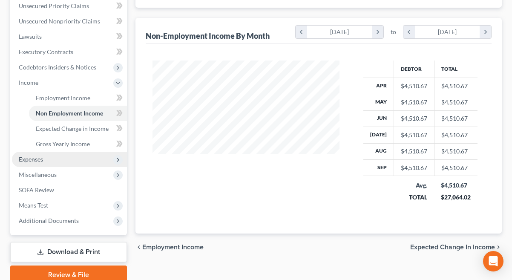
click at [35, 159] on span "Expenses" at bounding box center [31, 158] width 24 height 7
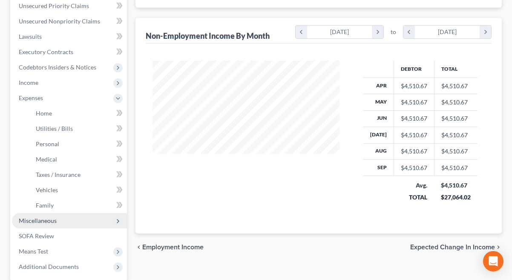
click at [41, 219] on span "Miscellaneous" at bounding box center [38, 220] width 38 height 7
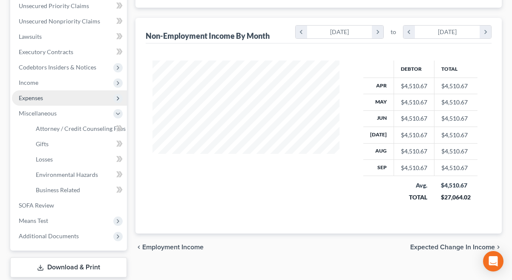
click at [45, 95] on span "Expenses" at bounding box center [69, 97] width 115 height 15
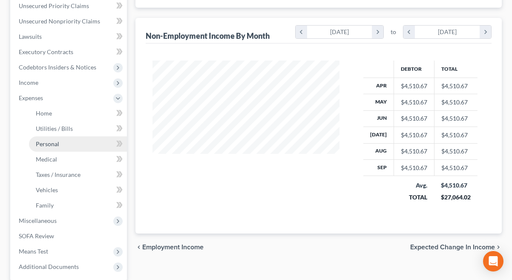
click at [48, 145] on span "Personal" at bounding box center [47, 143] width 23 height 7
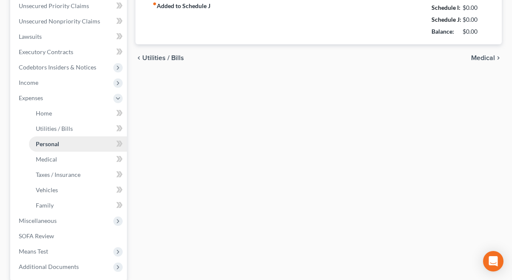
type input "1,025.00"
type input "125.00"
type input "100.00"
type input "85.00"
type input "185.00"
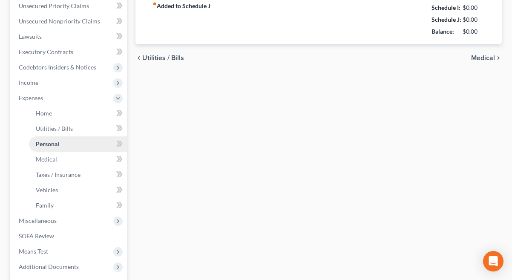
type input "146.65"
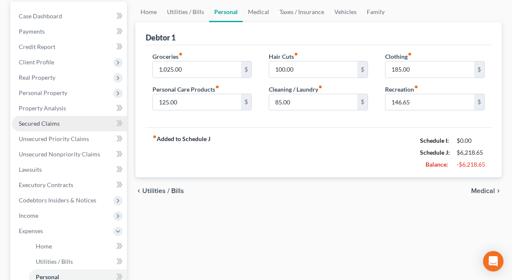
scroll to position [170, 0]
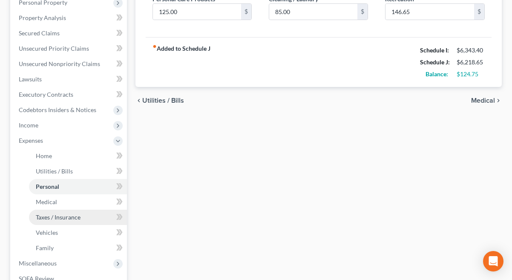
click at [57, 218] on span "Taxes / Insurance" at bounding box center [58, 216] width 45 height 7
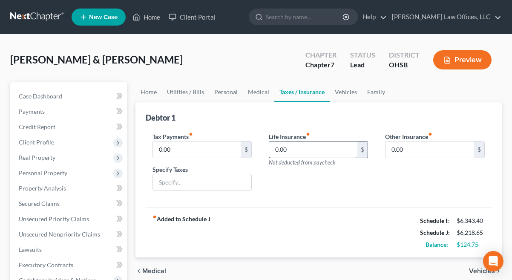
click at [292, 151] on input "0.00" at bounding box center [313, 149] width 89 height 16
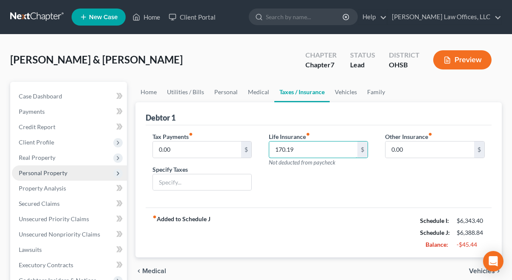
type input "170.19"
click at [50, 168] on span "Personal Property" at bounding box center [69, 172] width 115 height 15
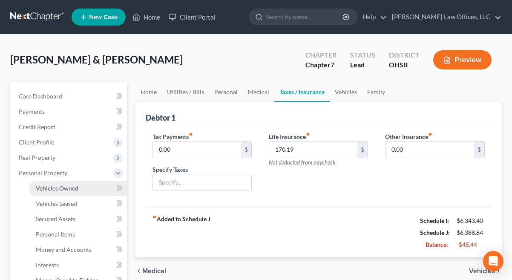
click at [67, 186] on span "Vehicles Owned" at bounding box center [57, 187] width 43 height 7
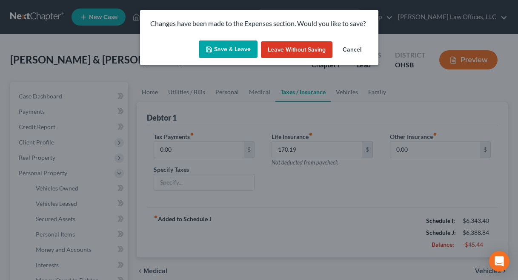
click at [241, 53] on button "Save & Leave" at bounding box center [228, 49] width 59 height 18
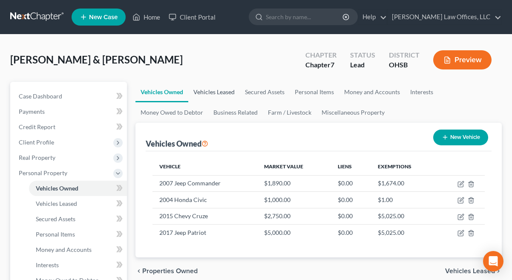
click at [218, 93] on link "Vehicles Leased" at bounding box center [214, 92] width 52 height 20
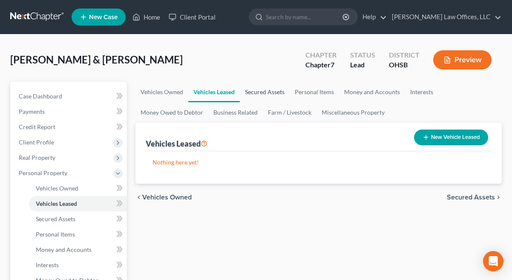
click at [260, 91] on link "Secured Assets" at bounding box center [265, 92] width 50 height 20
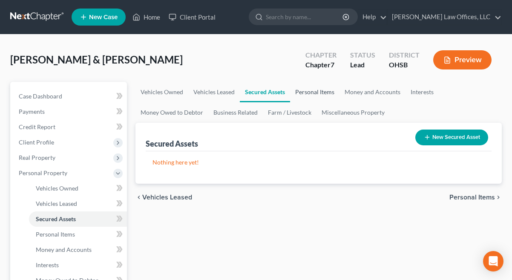
click at [314, 91] on link "Personal Items" at bounding box center [314, 92] width 49 height 20
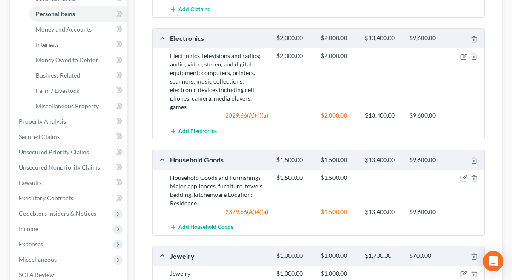
scroll to position [43, 0]
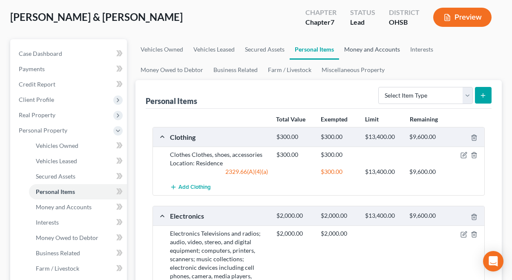
click at [361, 49] on link "Money and Accounts" at bounding box center [372, 49] width 66 height 20
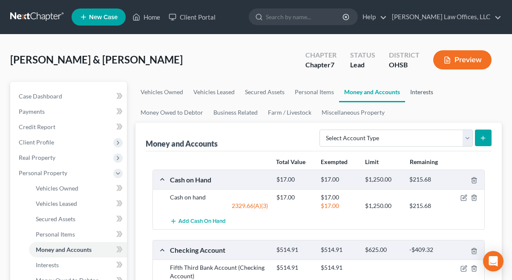
click at [419, 93] on link "Interests" at bounding box center [421, 92] width 33 height 20
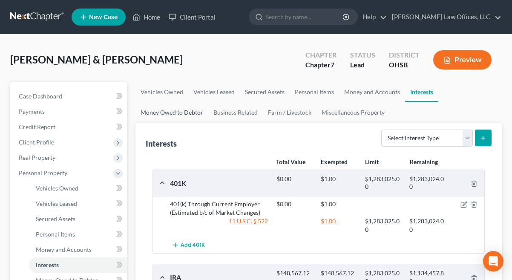
drag, startPoint x: 152, startPoint y: 108, endPoint x: 192, endPoint y: 111, distance: 40.6
click at [152, 108] on link "Money Owed to Debtor" at bounding box center [171, 112] width 73 height 20
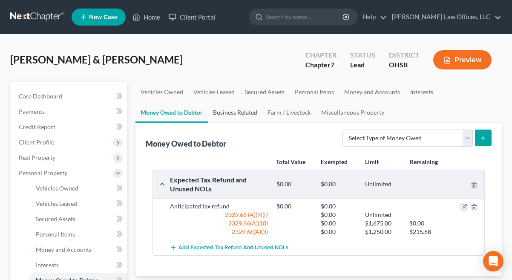
click at [240, 116] on link "Business Related" at bounding box center [235, 112] width 55 height 20
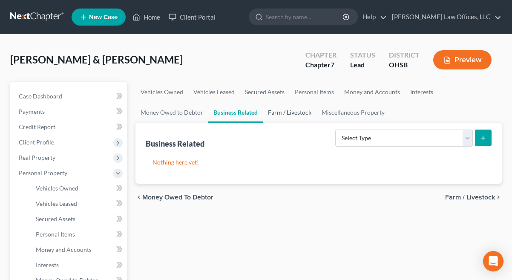
click at [285, 110] on link "Farm / Livestock" at bounding box center [290, 112] width 54 height 20
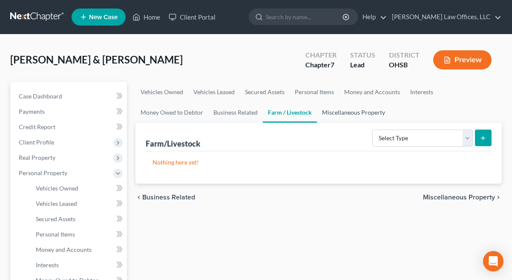
click at [355, 111] on link "Miscellaneous Property" at bounding box center [353, 112] width 73 height 20
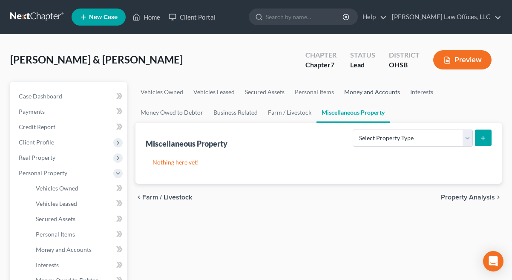
click at [369, 90] on link "Money and Accounts" at bounding box center [372, 92] width 66 height 20
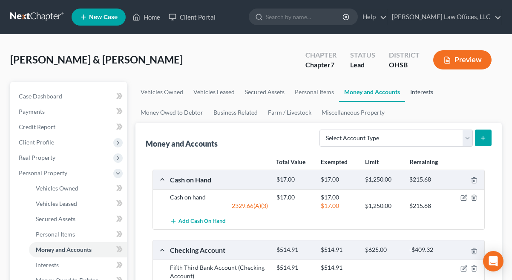
click at [418, 92] on link "Interests" at bounding box center [421, 92] width 33 height 20
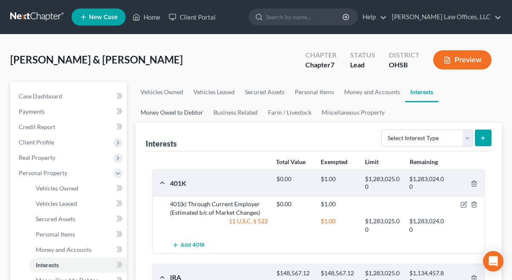
click at [192, 112] on link "Money Owed to Debtor" at bounding box center [171, 112] width 73 height 20
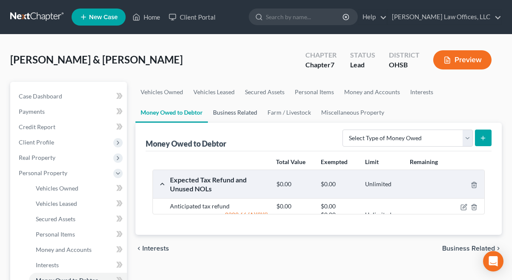
click at [231, 112] on link "Business Related" at bounding box center [235, 112] width 55 height 20
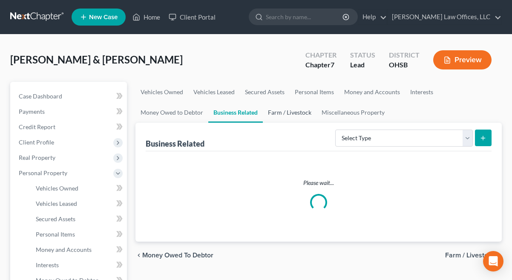
click at [290, 110] on link "Farm / Livestock" at bounding box center [290, 112] width 54 height 20
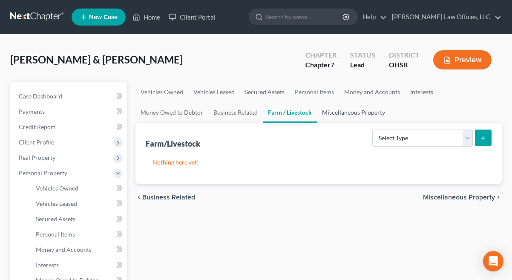
click at [340, 109] on link "Miscellaneous Property" at bounding box center [353, 112] width 73 height 20
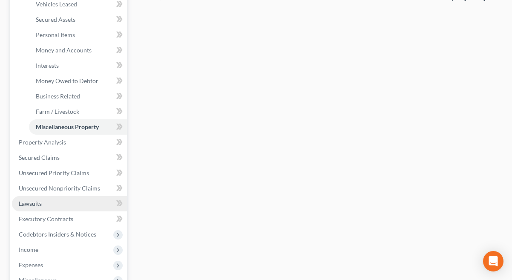
scroll to position [255, 0]
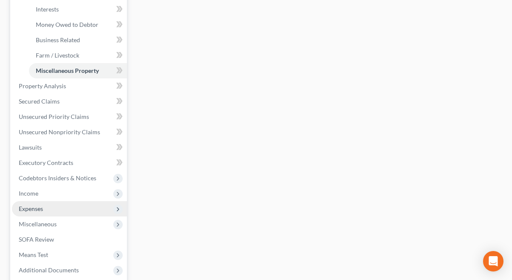
click at [55, 205] on span "Expenses" at bounding box center [69, 208] width 115 height 15
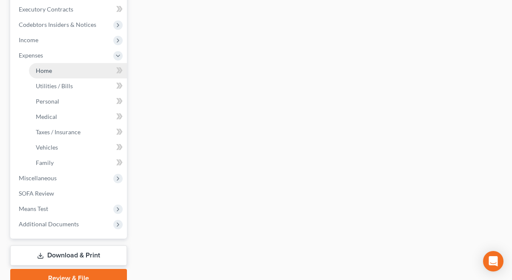
click at [65, 71] on link "Home" at bounding box center [78, 70] width 98 height 15
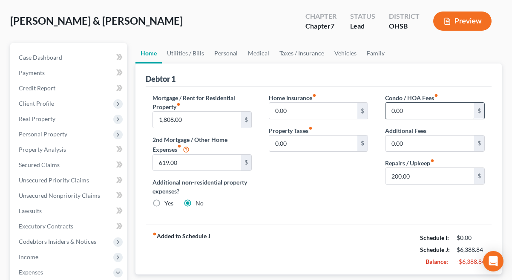
scroll to position [85, 0]
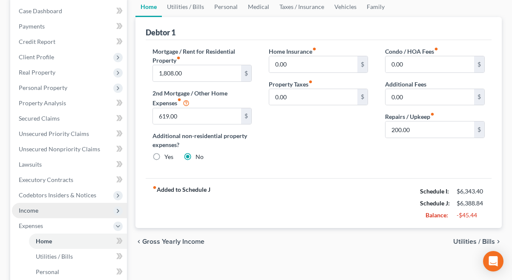
click at [27, 208] on span "Income" at bounding box center [29, 210] width 20 height 7
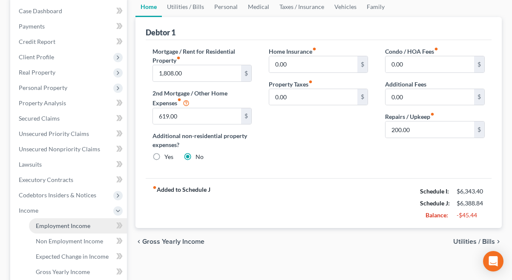
click at [50, 225] on span "Employment Income" at bounding box center [63, 225] width 55 height 7
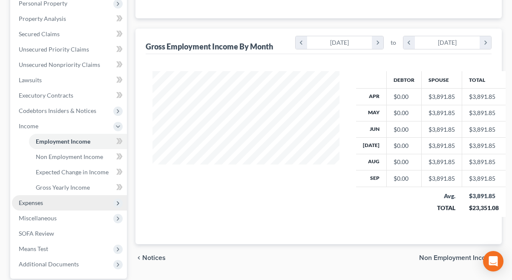
scroll to position [170, 0]
click at [48, 201] on span "Expenses" at bounding box center [69, 201] width 115 height 15
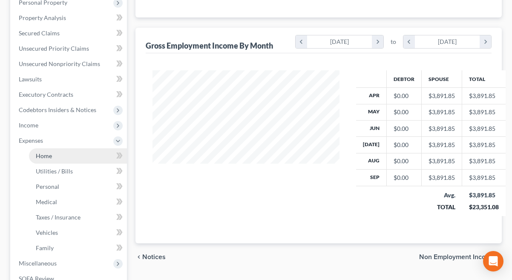
click at [53, 150] on link "Home" at bounding box center [78, 155] width 98 height 15
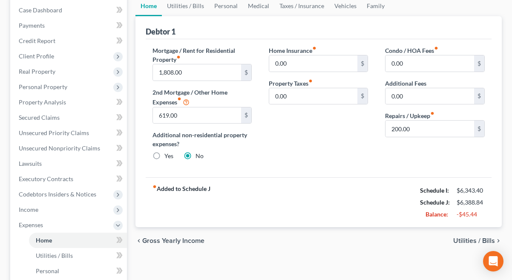
scroll to position [85, 0]
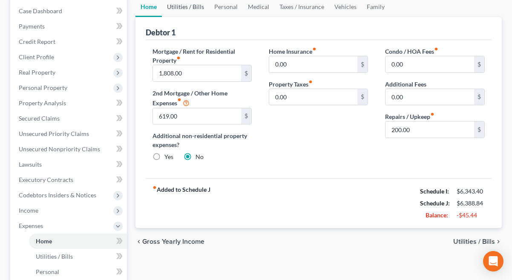
click at [194, 1] on link "Utilities / Bills" at bounding box center [185, 7] width 47 height 20
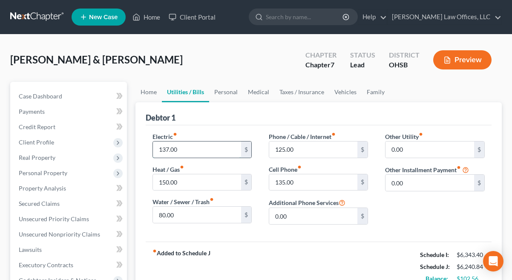
type input "137.00"
type input "92.00"
type input "190.00"
type input "2"
type input "150.00"
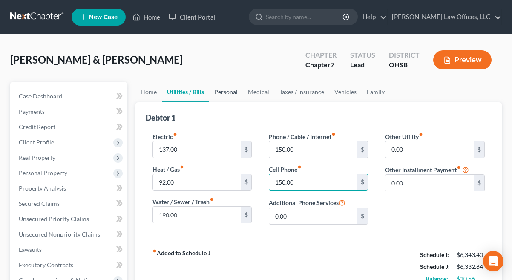
type input "150.00"
click at [237, 92] on link "Personal" at bounding box center [226, 92] width 34 height 20
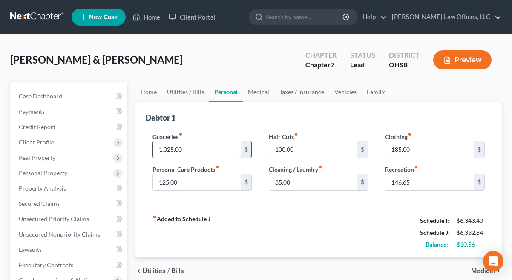
click at [207, 145] on input "1,025.00" at bounding box center [197, 149] width 89 height 16
type input "950.00"
type input "30.00"
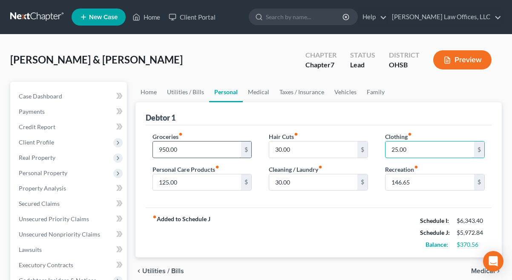
type input "25.00"
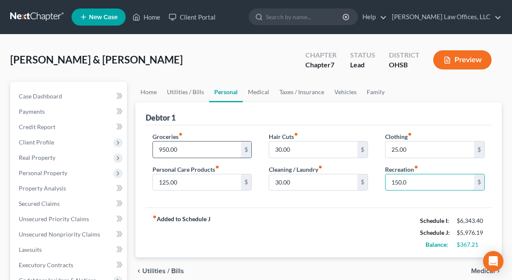
type input "150.00"
click at [410, 182] on input "150.00" at bounding box center [429, 182] width 89 height 16
click at [251, 94] on link "Medical" at bounding box center [259, 92] width 32 height 20
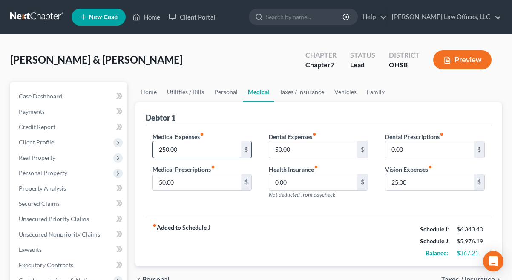
click at [192, 145] on input "250.00" at bounding box center [197, 149] width 89 height 16
type input "4"
type input "40.00"
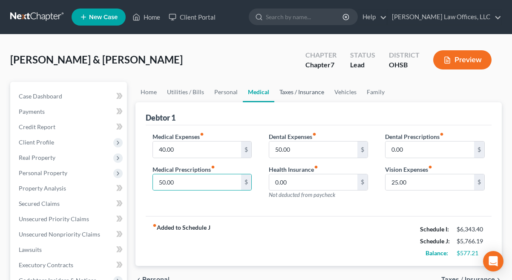
click at [307, 88] on link "Taxes / Insurance" at bounding box center [301, 92] width 55 height 20
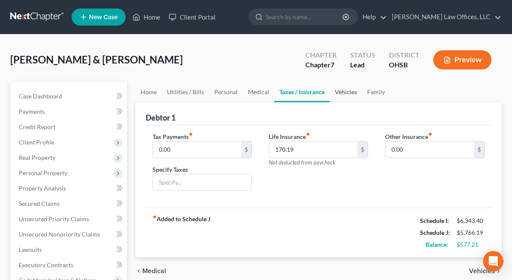
click at [337, 91] on link "Vehicles" at bounding box center [346, 92] width 32 height 20
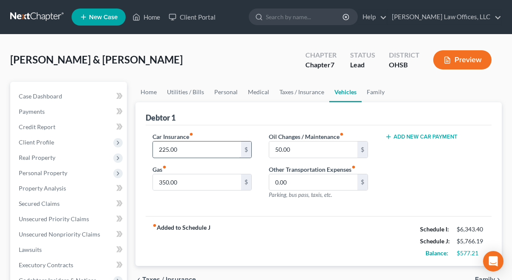
click at [185, 148] on input "225.00" at bounding box center [197, 149] width 89 height 16
type input "2"
type input "300.00"
click at [371, 93] on link "Family" at bounding box center [376, 92] width 28 height 20
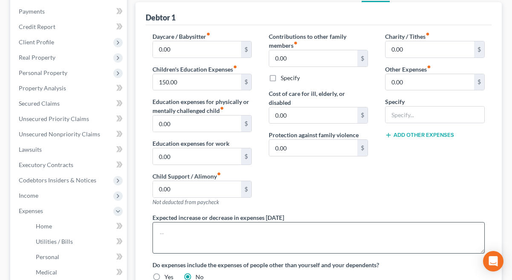
scroll to position [85, 0]
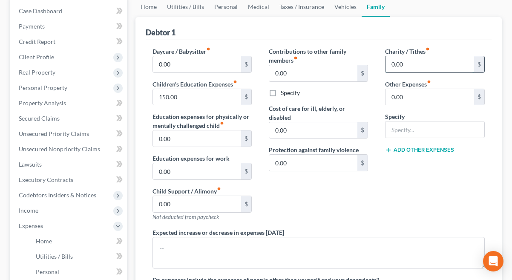
click at [404, 64] on input "0.00" at bounding box center [429, 64] width 89 height 16
type input "20.00"
click at [378, 150] on div "Charity / Tithes fiber_manual_record 20.00 $ Other Expenses fiber_manual_record…" at bounding box center [434, 137] width 116 height 181
click at [293, 7] on link "Taxes / Insurance" at bounding box center [301, 7] width 55 height 20
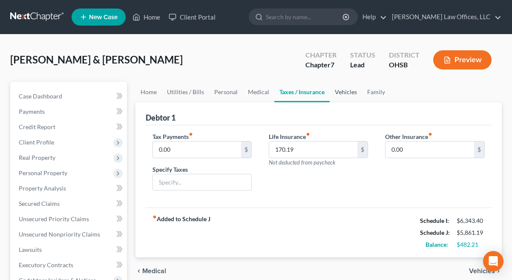
click at [337, 97] on link "Vehicles" at bounding box center [346, 92] width 32 height 20
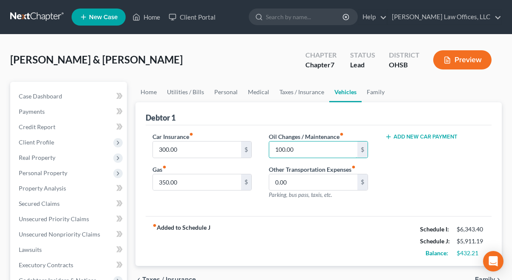
type input "100.00"
click at [425, 149] on div "Add New Car Payment" at bounding box center [434, 169] width 116 height 74
click at [366, 90] on link "Family" at bounding box center [376, 92] width 28 height 20
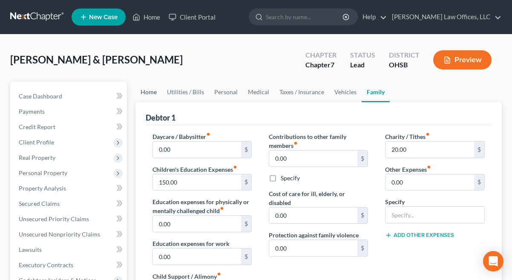
click at [155, 91] on link "Home" at bounding box center [148, 92] width 26 height 20
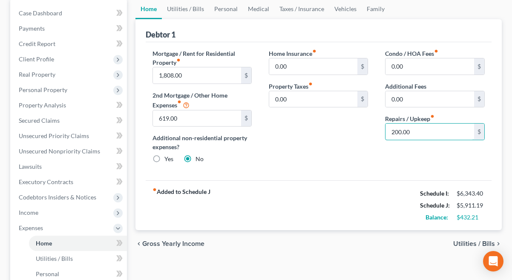
scroll to position [85, 0]
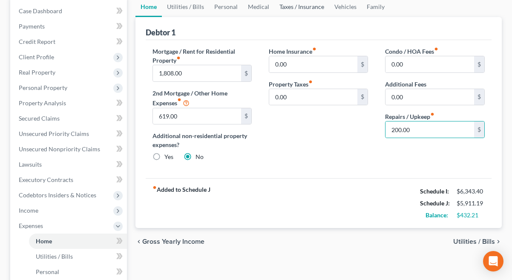
click at [298, 8] on link "Taxes / Insurance" at bounding box center [301, 7] width 55 height 20
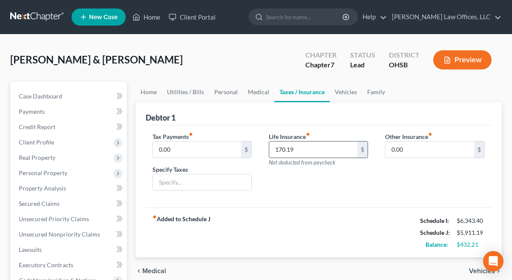
click at [298, 150] on input "170.19" at bounding box center [313, 149] width 89 height 16
click at [301, 148] on input "170.19" at bounding box center [313, 149] width 89 height 16
drag, startPoint x: 298, startPoint y: 148, endPoint x: 264, endPoint y: 157, distance: 34.7
click at [275, 150] on input "170.19" at bounding box center [313, 149] width 89 height 16
click at [252, 176] on div "Tax Payments fiber_manual_record 0.00 $ Specify Taxes" at bounding box center [202, 165] width 116 height 66
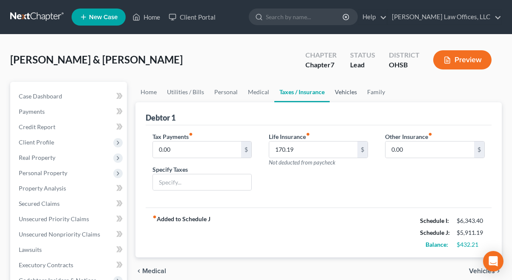
click at [348, 93] on link "Vehicles" at bounding box center [346, 92] width 32 height 20
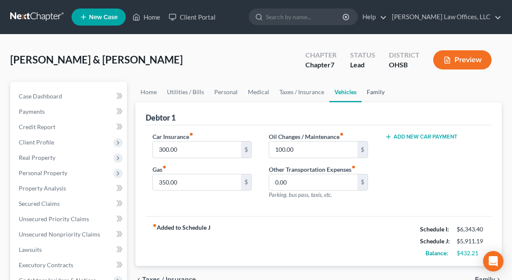
click at [368, 93] on link "Family" at bounding box center [376, 92] width 28 height 20
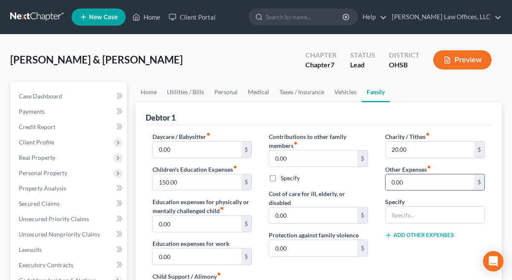
click at [406, 186] on input "0.00" at bounding box center [429, 182] width 89 height 16
click at [375, 182] on div "Contributions to other family members fiber_manual_record 0.00 $ Specify Cost o…" at bounding box center [318, 222] width 116 height 181
click at [233, 95] on link "Personal" at bounding box center [226, 92] width 34 height 20
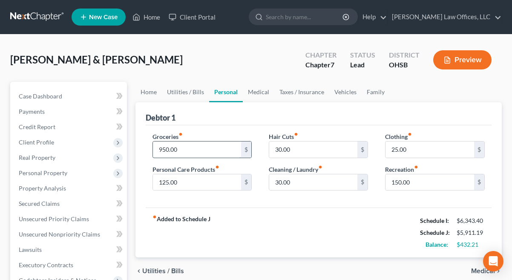
click at [197, 151] on input "950.00" at bounding box center [197, 149] width 89 height 16
type input "975.00"
type input "50.00"
type input "40.00"
click at [147, 89] on link "Home" at bounding box center [148, 92] width 26 height 20
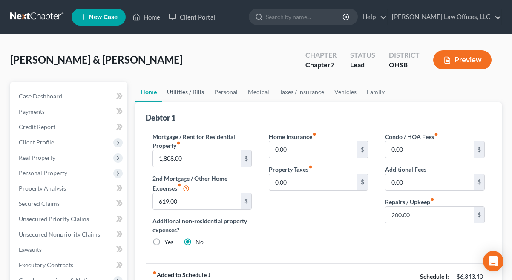
click at [191, 93] on link "Utilities / Bills" at bounding box center [185, 92] width 47 height 20
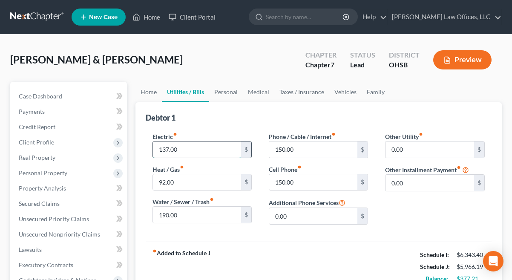
click at [199, 150] on input "137.00" at bounding box center [197, 149] width 89 height 16
type input "150.00"
type input "125.00"
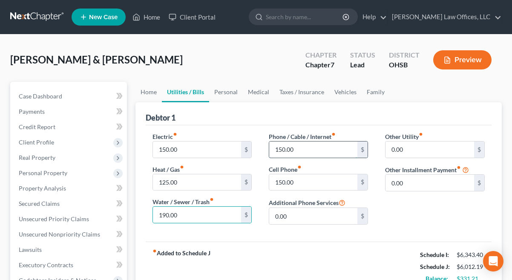
click at [295, 147] on input "150.00" at bounding box center [313, 149] width 89 height 16
type input "165.00"
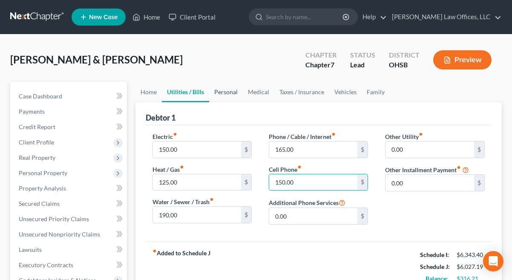
click at [234, 92] on link "Personal" at bounding box center [226, 92] width 34 height 20
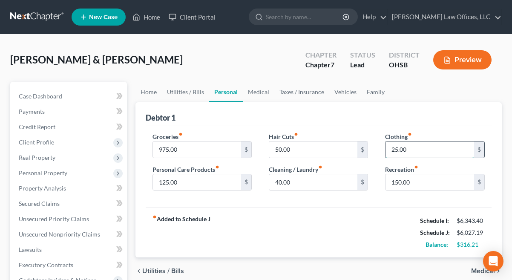
click at [410, 148] on input "25.00" at bounding box center [429, 149] width 89 height 16
type input "50.00"
click at [359, 197] on div "Hair Cuts fiber_manual_record 50.00 $ Cleaning / Laundry fiber_manual_record 40…" at bounding box center [318, 165] width 116 height 66
click at [260, 89] on link "Medical" at bounding box center [259, 92] width 32 height 20
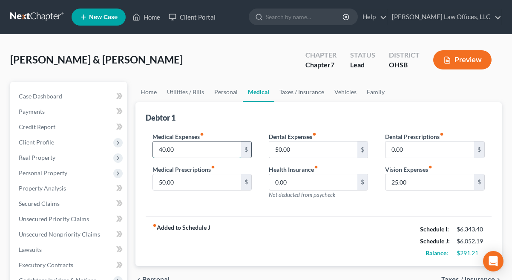
click at [210, 147] on input "40.00" at bounding box center [197, 149] width 89 height 16
type input "100.00"
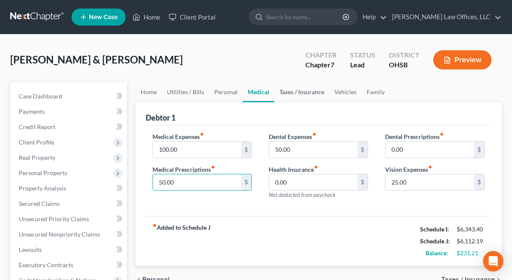
click at [287, 91] on link "Taxes / Insurance" at bounding box center [301, 92] width 55 height 20
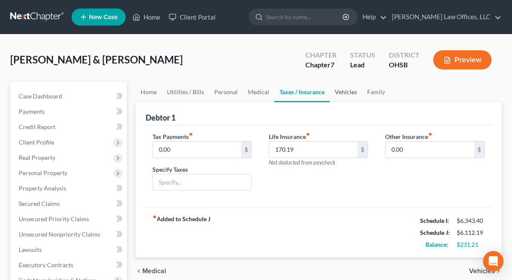
click at [342, 92] on link "Vehicles" at bounding box center [346, 92] width 32 height 20
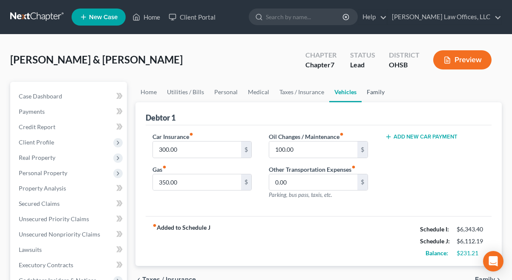
click at [367, 94] on link "Family" at bounding box center [376, 92] width 28 height 20
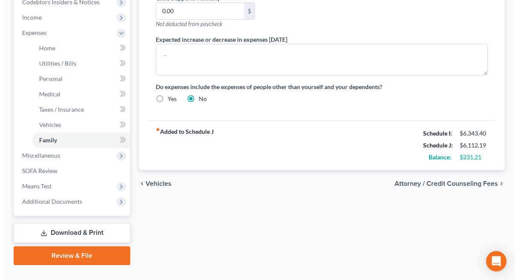
scroll to position [296, 0]
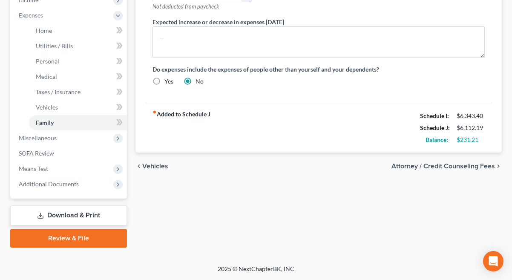
click at [82, 212] on link "Download & Print" at bounding box center [68, 215] width 117 height 20
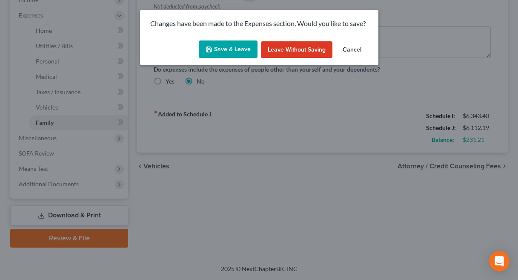
click at [231, 46] on button "Save & Leave" at bounding box center [228, 49] width 59 height 18
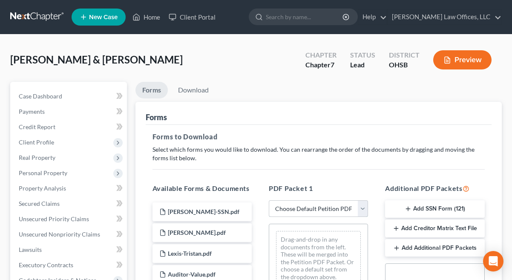
drag, startPoint x: 365, startPoint y: 209, endPoint x: 360, endPoint y: 209, distance: 4.7
click at [365, 209] on select "Choose Default Petition PDF Packet Complete Bankruptcy Petition (all forms and …" at bounding box center [318, 208] width 99 height 17
select select "0"
click at [269, 200] on select "Choose Default Petition PDF Packet Complete Bankruptcy Petition (all forms and …" at bounding box center [318, 208] width 99 height 17
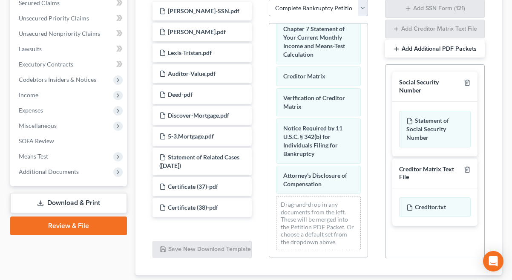
scroll to position [213, 0]
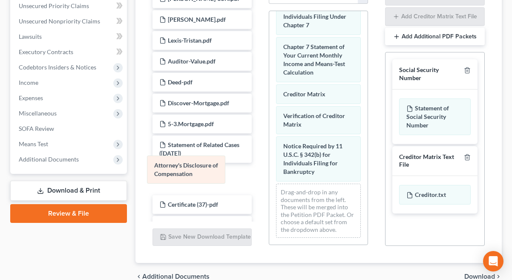
drag, startPoint x: 325, startPoint y: 162, endPoint x: 196, endPoint y: 164, distance: 129.0
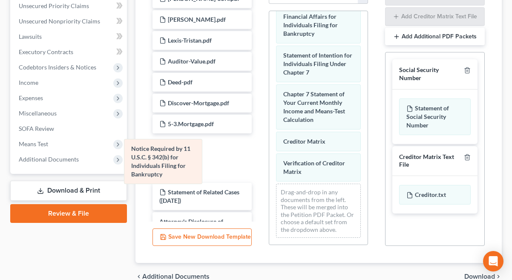
drag, startPoint x: 338, startPoint y: 143, endPoint x: 187, endPoint y: 146, distance: 151.6
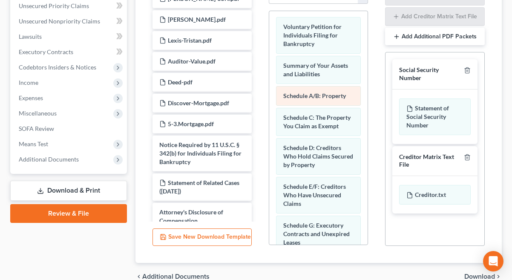
scroll to position [0, 0]
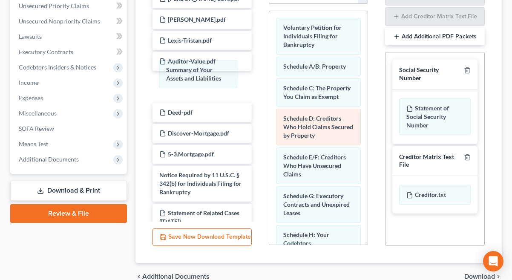
drag, startPoint x: 326, startPoint y: 72, endPoint x: 335, endPoint y: 118, distance: 45.9
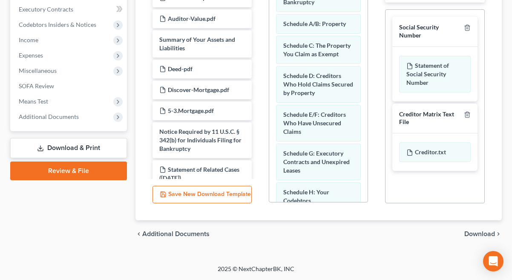
click at [477, 232] on span "Download" at bounding box center [479, 233] width 31 height 7
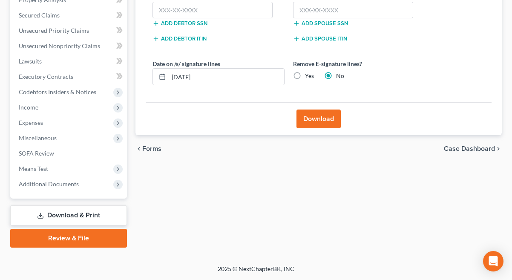
scroll to position [188, 0]
click at [202, 13] on input "text" at bounding box center [212, 10] width 121 height 17
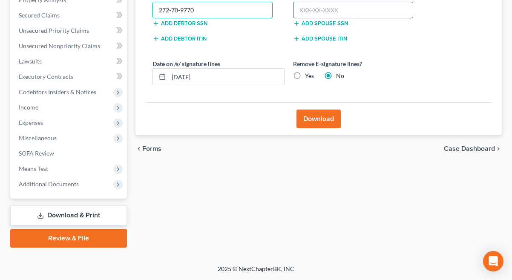
type input "272-70-9770"
click at [321, 9] on input "text" at bounding box center [353, 10] width 121 height 17
type input "297-64-6404"
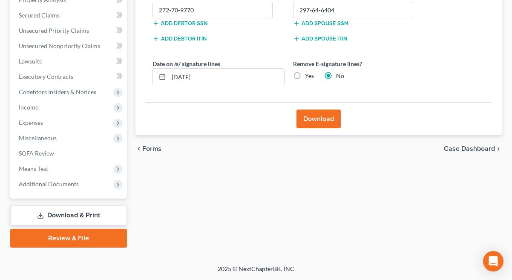
click at [322, 116] on button "Download" at bounding box center [318, 118] width 44 height 19
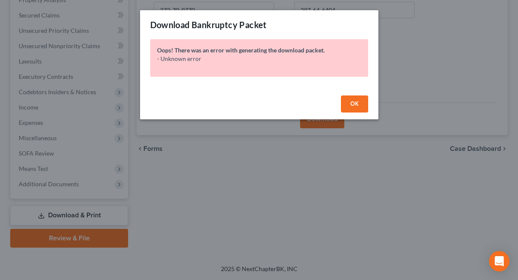
click at [356, 103] on span "OK" at bounding box center [354, 103] width 9 height 7
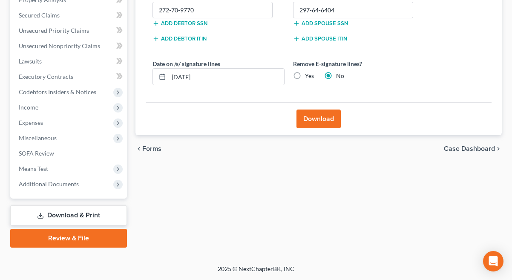
click at [316, 120] on button "Download" at bounding box center [318, 118] width 44 height 19
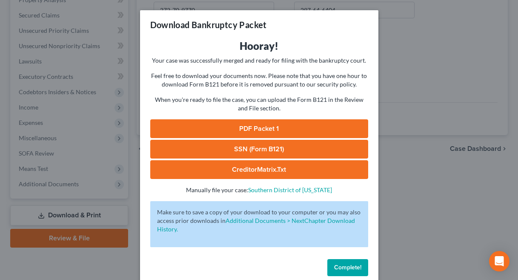
click at [316, 120] on link "PDF Packet 1" at bounding box center [259, 128] width 218 height 19
drag, startPoint x: 355, startPoint y: 269, endPoint x: 69, endPoint y: 179, distance: 299.6
click at [355, 269] on span "Complete!" at bounding box center [347, 267] width 27 height 7
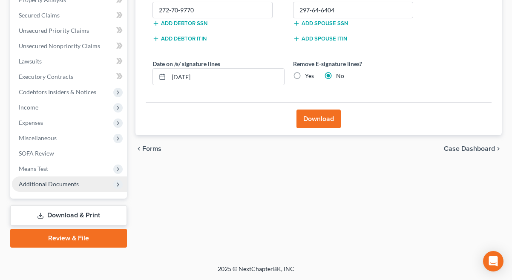
click at [66, 181] on span "Additional Documents" at bounding box center [49, 183] width 60 height 7
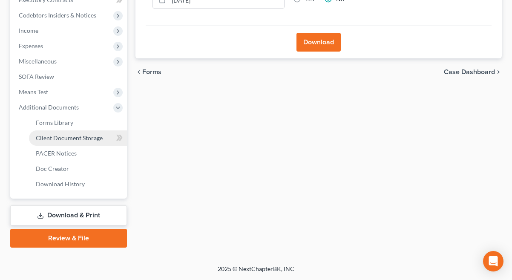
click at [54, 135] on span "Client Document Storage" at bounding box center [69, 137] width 67 height 7
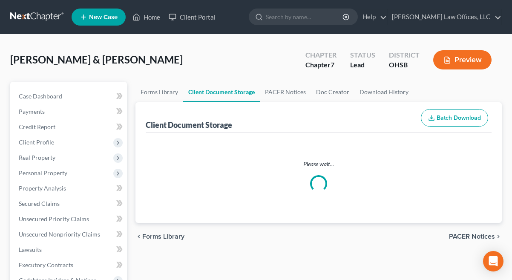
select select "7"
select select "52"
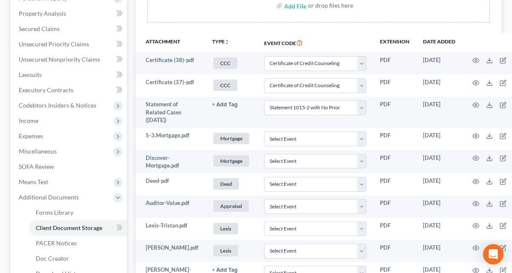
scroll to position [128, 0]
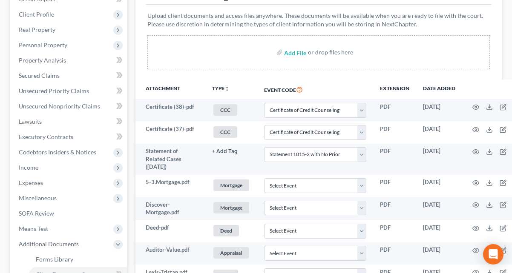
click at [134, 37] on div "Forms Library Client Document Storage PACER Notices Doc Creator Download Histor…" at bounding box center [318, 169] width 375 height 430
click at [55, 46] on span "Personal Property" at bounding box center [43, 44] width 49 height 7
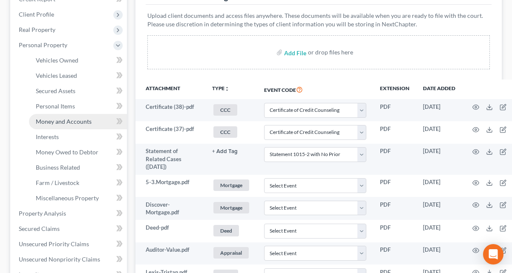
click at [69, 121] on span "Money and Accounts" at bounding box center [64, 121] width 56 height 7
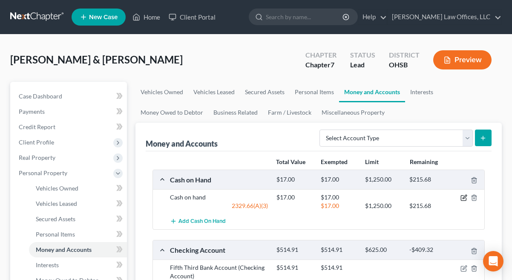
click at [464, 195] on icon "button" at bounding box center [463, 197] width 7 height 7
select select "2"
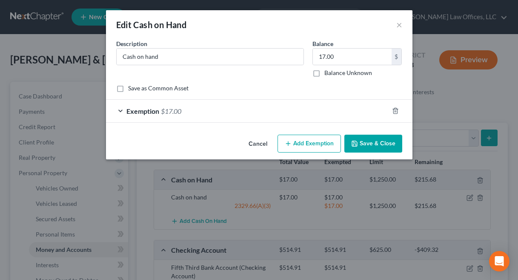
checkbox input "true"
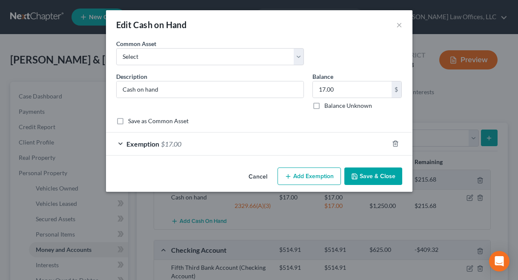
click at [327, 141] on div "Exemption $17.00" at bounding box center [247, 143] width 283 height 23
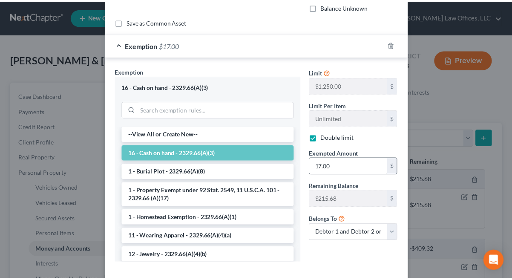
scroll to position [128, 0]
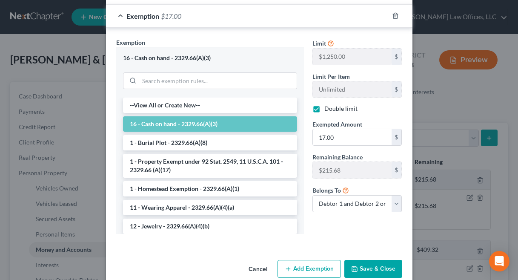
click at [361, 263] on button "Save & Close" at bounding box center [373, 269] width 58 height 18
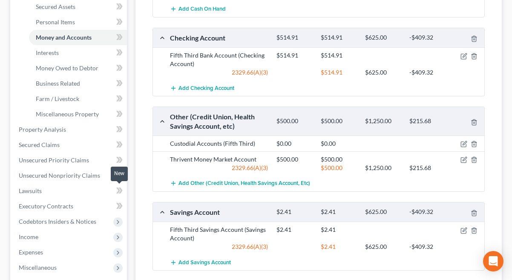
scroll to position [213, 0]
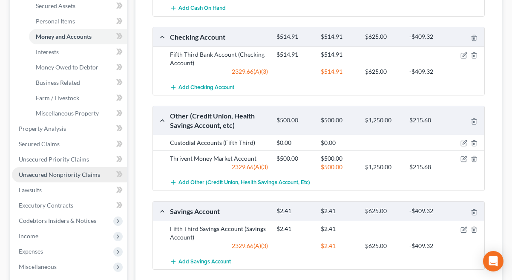
click at [99, 177] on link "Unsecured Nonpriority Claims" at bounding box center [69, 174] width 115 height 15
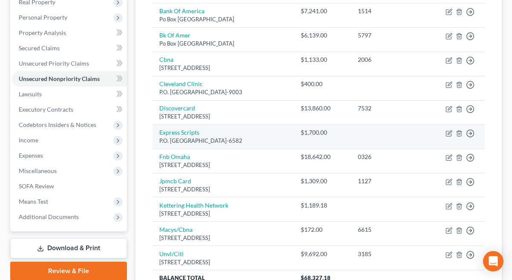
scroll to position [170, 0]
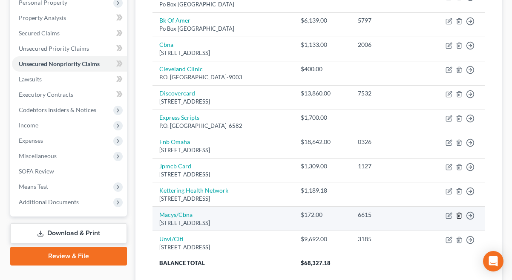
click at [457, 214] on icon "button" at bounding box center [459, 215] width 4 height 6
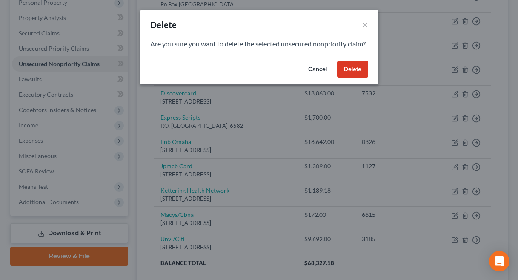
click at [358, 78] on button "Delete" at bounding box center [352, 69] width 31 height 17
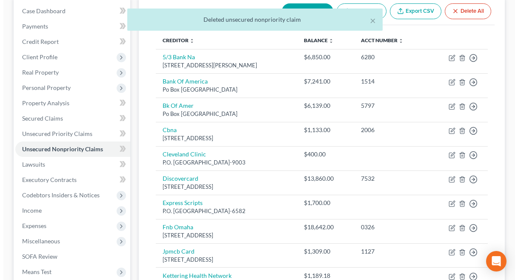
scroll to position [0, 0]
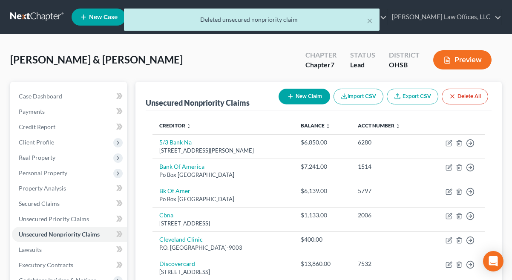
click at [302, 93] on button "New Claim" at bounding box center [304, 97] width 52 height 16
select select "2"
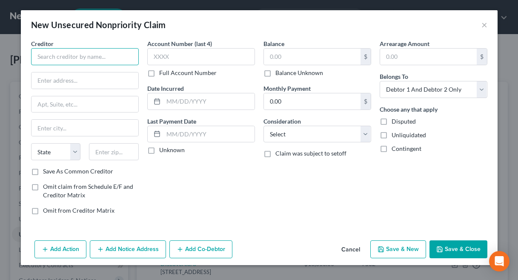
click at [107, 59] on input "text" at bounding box center [85, 56] width 108 height 17
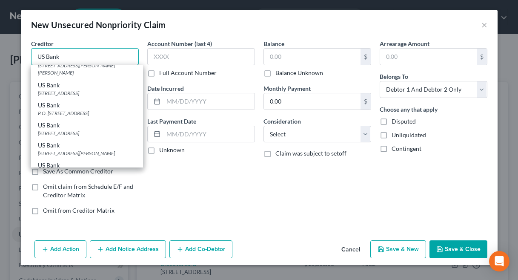
scroll to position [128, 0]
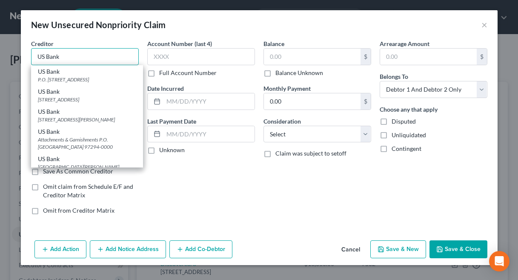
type input "US Bank"
click at [101, 83] on div "P.O. Box 5227, Cincinnati, OH 45201-0000" at bounding box center [87, 79] width 98 height 7
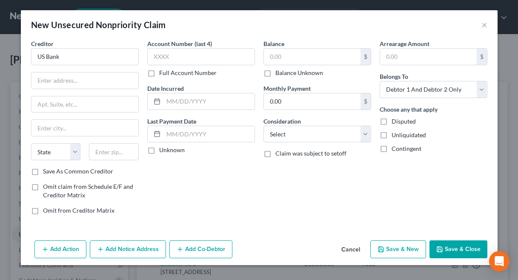
type input "P.O. Box 5227"
type input "Cincinnati"
select select "36"
type input "45201-0000"
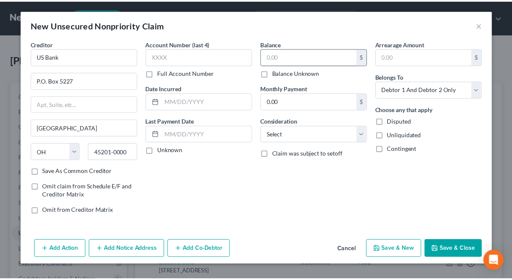
scroll to position [0, 0]
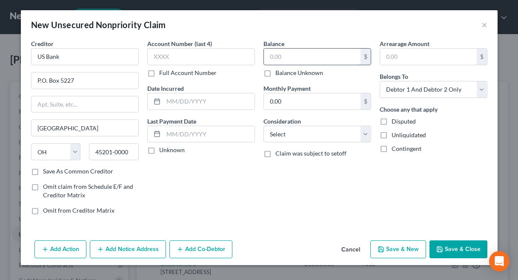
drag, startPoint x: 288, startPoint y: 58, endPoint x: 267, endPoint y: 61, distance: 21.4
click at [267, 60] on input "text" at bounding box center [312, 57] width 97 height 16
click at [366, 137] on select "Select Cable / Satellite Services Collection Agency Credit Card Debt Debt Couns…" at bounding box center [318, 134] width 108 height 17
click at [271, 171] on div "Balance 11,811.00 $ Balance Unknown Balance Undetermined 11,811 $ Balance Unkno…" at bounding box center [317, 130] width 116 height 182
click at [298, 54] on input "11,811" at bounding box center [312, 57] width 97 height 16
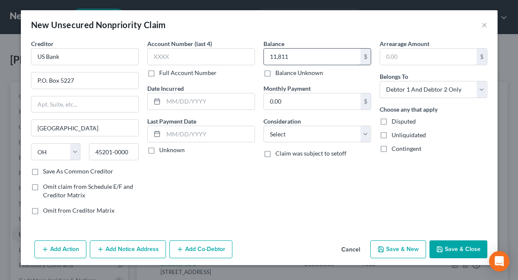
click at [299, 54] on input "11,811" at bounding box center [312, 57] width 97 height 16
type input "11,811.00"
drag, startPoint x: 365, startPoint y: 136, endPoint x: 354, endPoint y: 125, distance: 15.7
click at [365, 136] on select "Select Cable / Satellite Services Collection Agency Credit Card Debt Debt Couns…" at bounding box center [318, 134] width 108 height 17
select select "2"
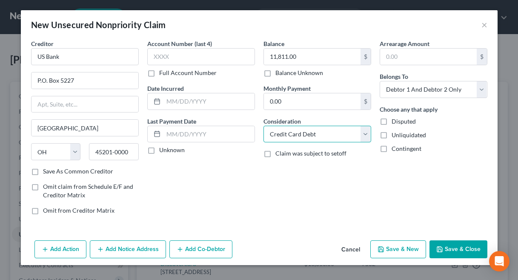
click at [264, 126] on select "Select Cable / Satellite Services Collection Agency Credit Card Debt Debt Couns…" at bounding box center [318, 134] width 108 height 17
click at [452, 246] on button "Save & Close" at bounding box center [459, 249] width 58 height 18
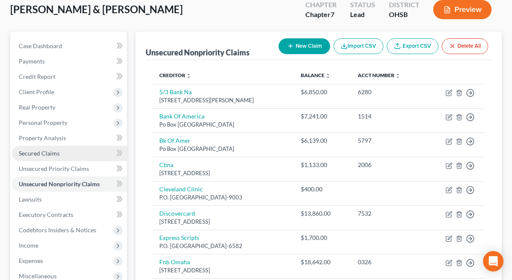
scroll to position [25, 0]
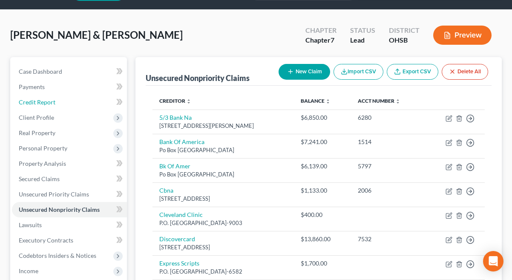
drag, startPoint x: 47, startPoint y: 103, endPoint x: 141, endPoint y: 107, distance: 94.2
click at [47, 103] on span "Credit Report" at bounding box center [37, 101] width 37 height 7
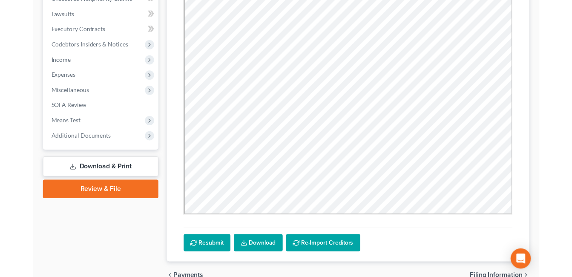
scroll to position [236, 0]
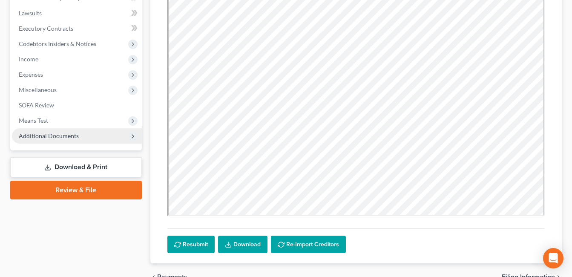
click at [79, 133] on span "Additional Documents" at bounding box center [77, 135] width 130 height 15
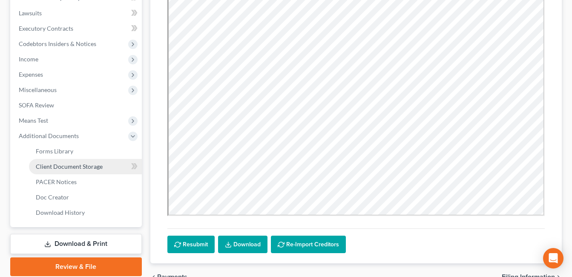
click at [81, 172] on link "Client Document Storage" at bounding box center [85, 166] width 113 height 15
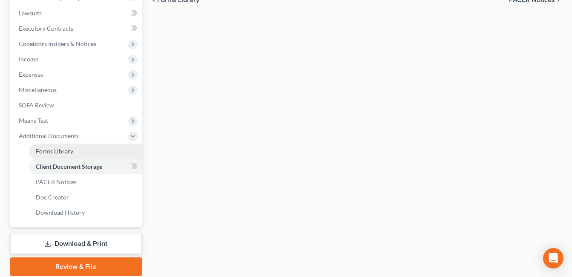
scroll to position [235, 0]
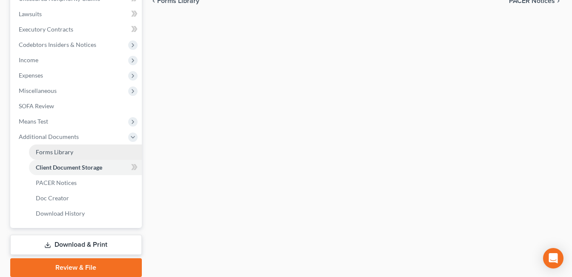
select select "7"
select select "52"
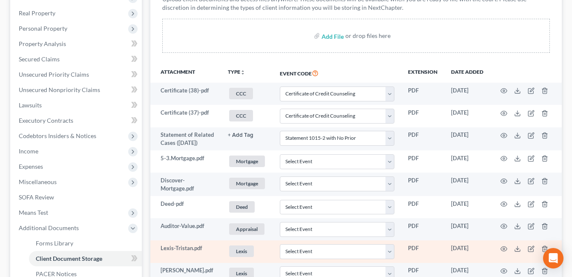
scroll to position [140, 0]
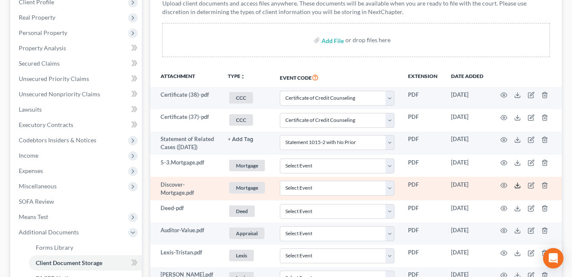
click at [517, 184] on icon at bounding box center [517, 185] width 7 height 7
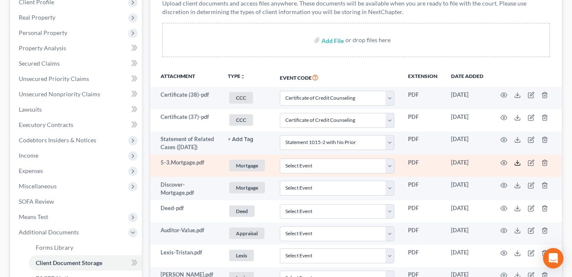
click at [518, 162] on icon at bounding box center [517, 162] width 7 height 7
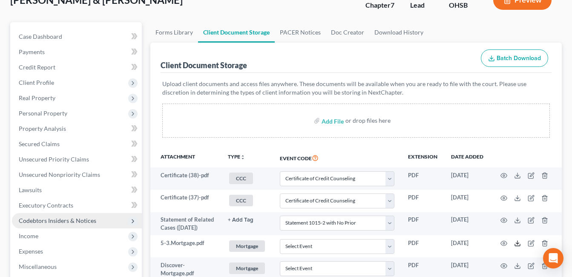
scroll to position [55, 0]
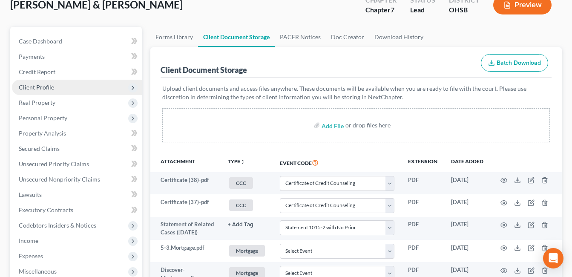
drag, startPoint x: 57, startPoint y: 83, endPoint x: 78, endPoint y: 83, distance: 20.9
click at [57, 83] on span "Client Profile" at bounding box center [77, 87] width 130 height 15
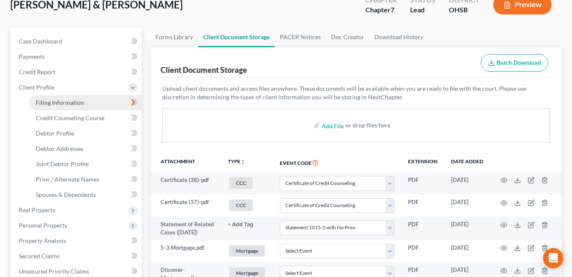
click at [75, 99] on span "Filing Information" at bounding box center [60, 102] width 48 height 7
select select "1"
select select "0"
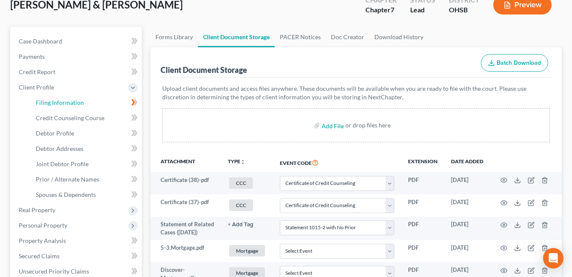
select select "36"
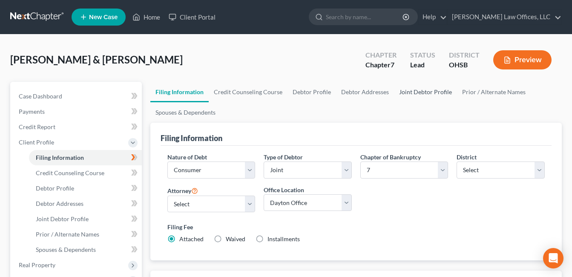
click at [409, 93] on link "Joint Debtor Profile" at bounding box center [425, 92] width 63 height 20
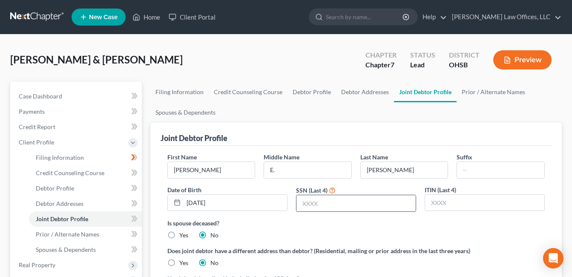
click at [328, 207] on input "text" at bounding box center [355, 203] width 119 height 16
type input "6404"
click at [157, 15] on link "Home" at bounding box center [146, 16] width 36 height 15
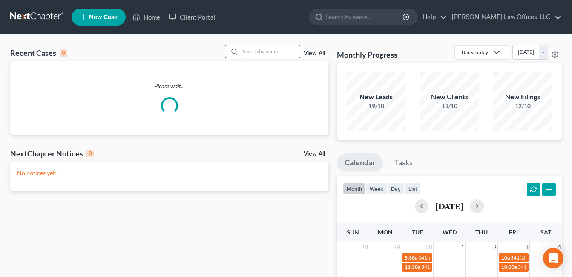
click at [271, 49] on input "search" at bounding box center [270, 51] width 60 height 12
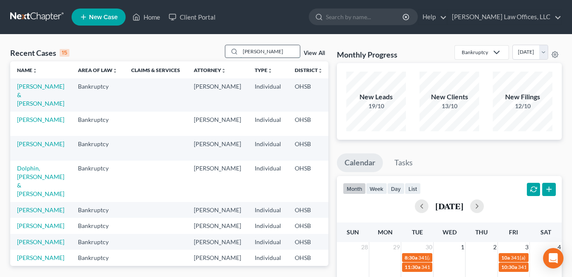
type input "[PERSON_NAME]"
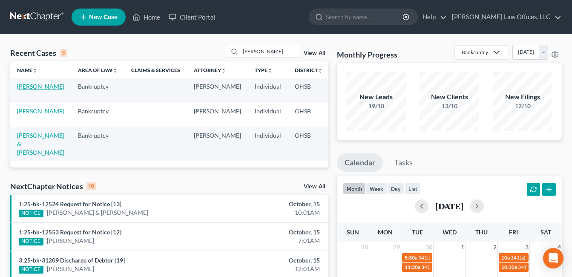
click at [28, 86] on link "[PERSON_NAME]" at bounding box center [40, 86] width 47 height 7
select select "3"
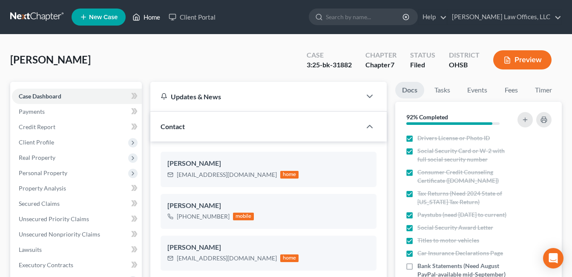
click at [139, 19] on icon at bounding box center [136, 17] width 8 height 10
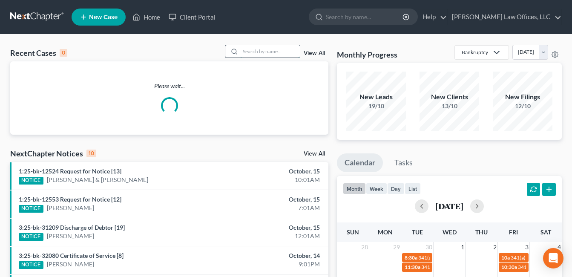
click at [264, 52] on input "search" at bounding box center [270, 51] width 60 height 12
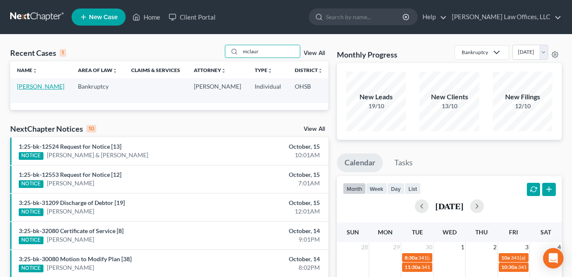
type input "mclaur"
click at [32, 87] on link "[PERSON_NAME]" at bounding box center [40, 86] width 47 height 7
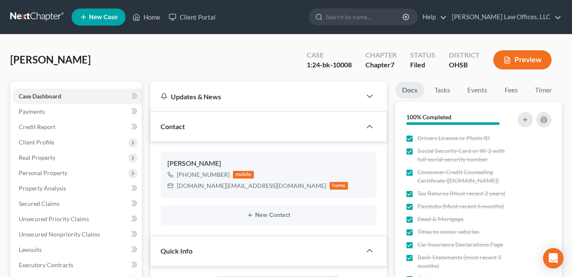
scroll to position [170, 0]
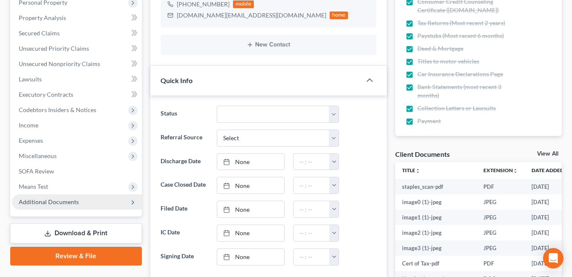
click at [52, 202] on span "Additional Documents" at bounding box center [49, 201] width 60 height 7
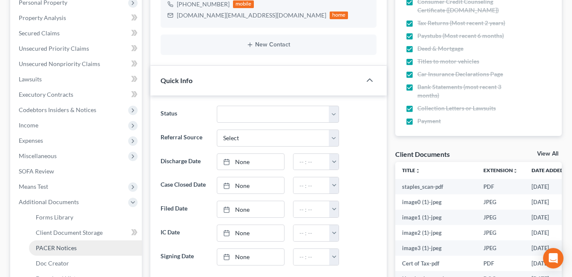
click at [68, 249] on span "PACER Notices" at bounding box center [56, 247] width 41 height 7
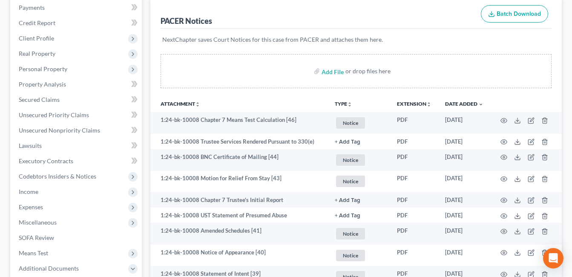
scroll to position [128, 0]
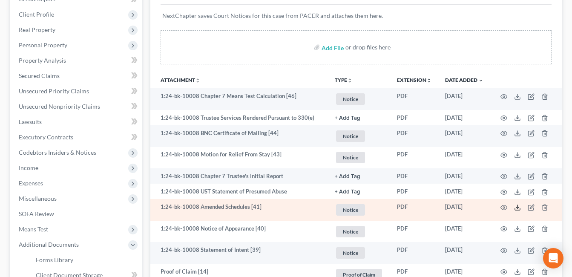
click at [515, 208] on icon at bounding box center [517, 207] width 7 height 7
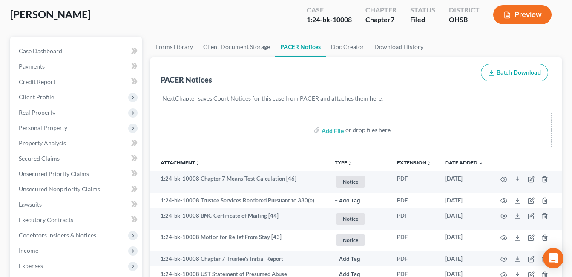
scroll to position [0, 0]
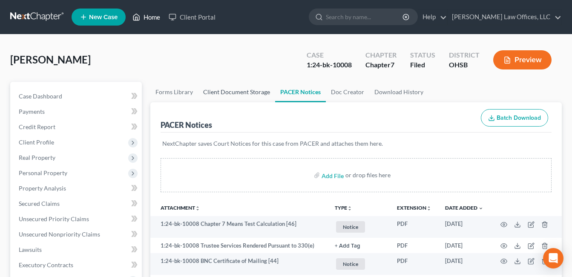
drag, startPoint x: 146, startPoint y: 15, endPoint x: 211, endPoint y: 82, distance: 93.6
click at [146, 15] on link "Home" at bounding box center [146, 16] width 36 height 15
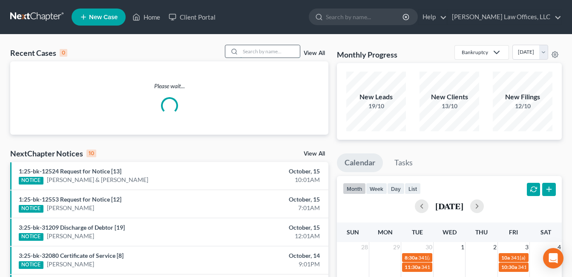
click at [255, 52] on input "search" at bounding box center [270, 51] width 60 height 12
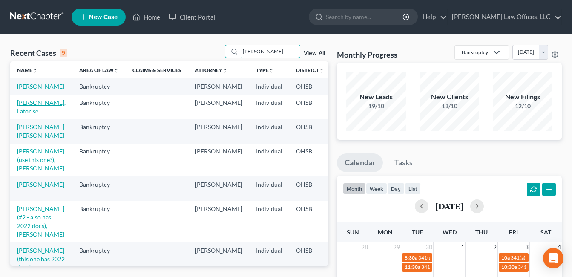
type input "johnson"
click at [34, 109] on link "[PERSON_NAME], Latorise" at bounding box center [41, 107] width 49 height 16
select select "4"
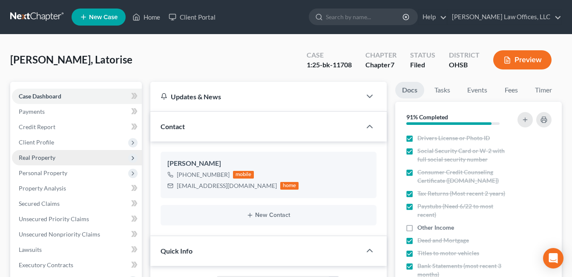
click at [43, 155] on span "Real Property" at bounding box center [37, 157] width 37 height 7
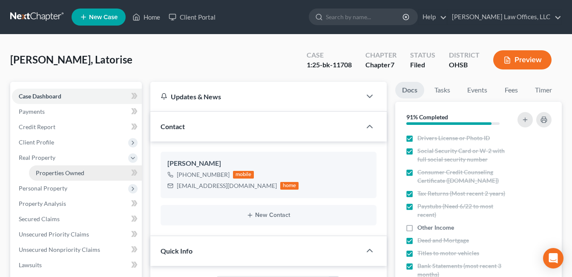
click at [48, 175] on span "Properties Owned" at bounding box center [60, 172] width 49 height 7
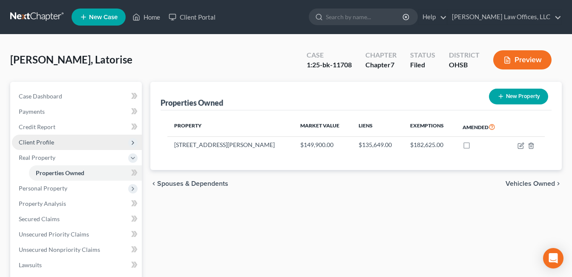
click at [51, 141] on span "Client Profile" at bounding box center [36, 141] width 35 height 7
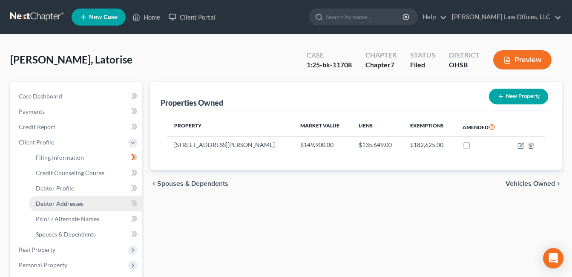
click at [61, 200] on span "Debtor Addresses" at bounding box center [60, 203] width 48 height 7
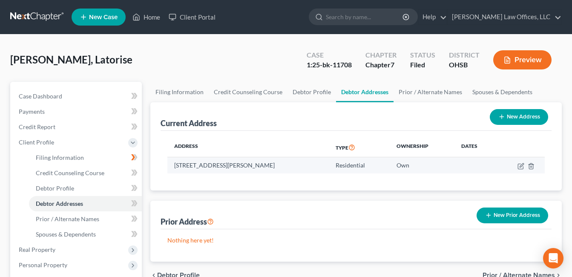
drag, startPoint x: 278, startPoint y: 165, endPoint x: 187, endPoint y: 168, distance: 91.2
click at [174, 169] on td "[STREET_ADDRESS][PERSON_NAME]" at bounding box center [247, 165] width 161 height 16
copy td "[STREET_ADDRESS][PERSON_NAME]"
drag, startPoint x: 154, startPoint y: 20, endPoint x: 166, endPoint y: 34, distance: 19.1
click at [154, 20] on link "Home" at bounding box center [146, 16] width 36 height 15
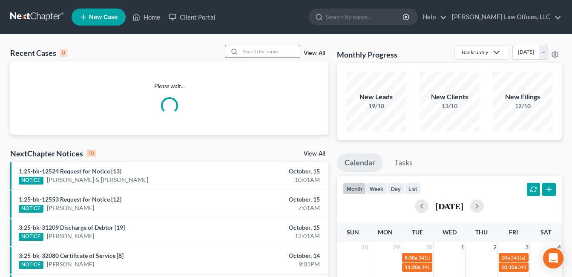
click at [288, 54] on input "search" at bounding box center [270, 51] width 60 height 12
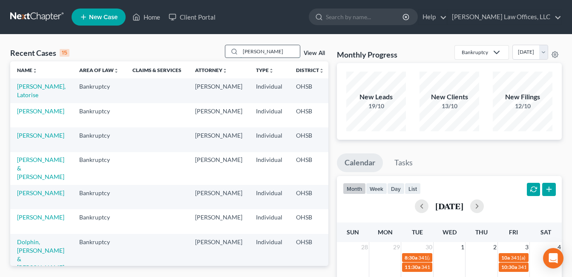
type input "burton"
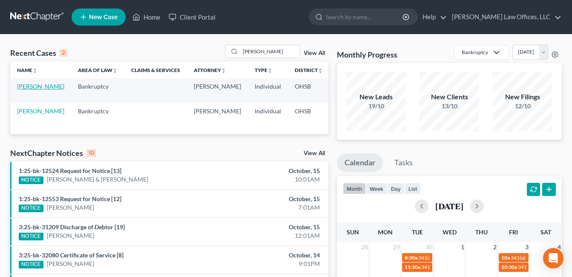
click at [26, 90] on link "[PERSON_NAME]" at bounding box center [40, 86] width 47 height 7
select select "1"
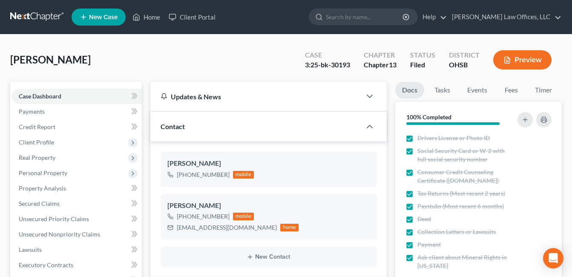
scroll to position [213, 0]
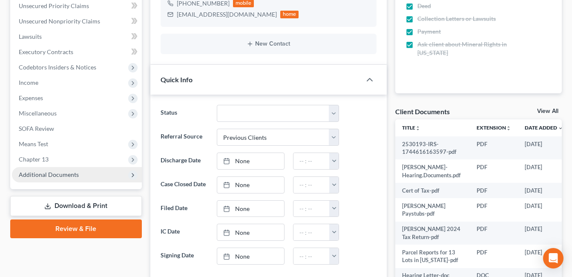
click at [67, 169] on span "Additional Documents" at bounding box center [77, 174] width 130 height 15
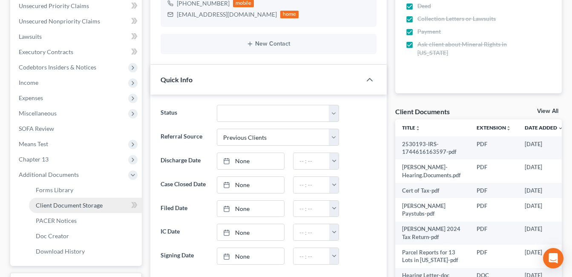
click at [82, 204] on span "Client Document Storage" at bounding box center [69, 204] width 67 height 7
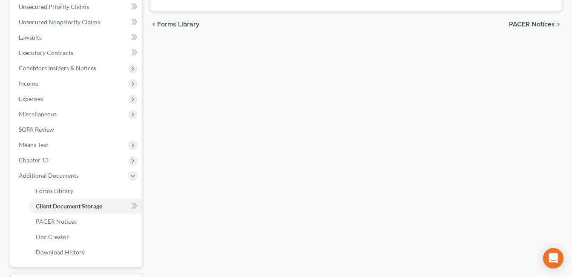
scroll to position [156, 0]
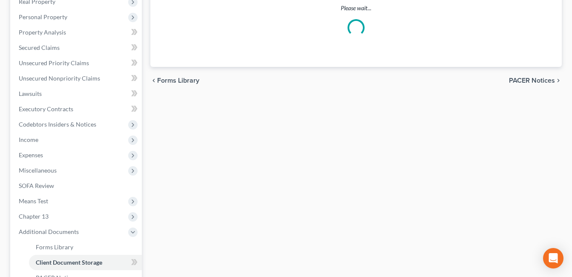
select select "7"
select select "52"
select select "37"
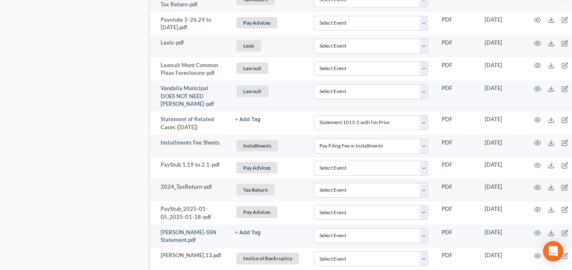
scroll to position [341, 0]
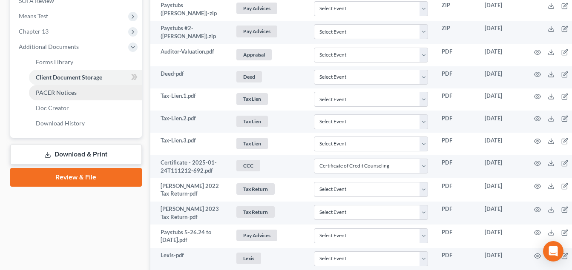
click at [87, 95] on link "PACER Notices" at bounding box center [85, 92] width 113 height 15
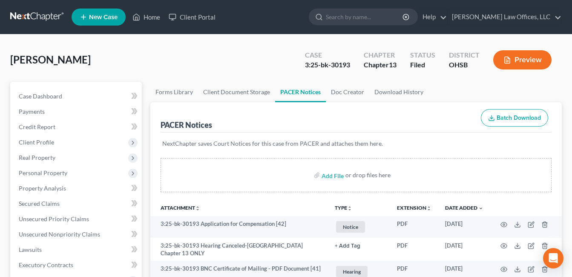
scroll to position [213, 0]
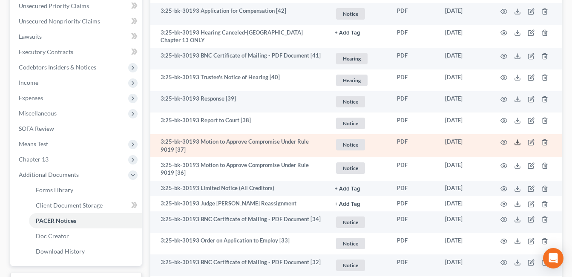
click at [516, 139] on icon at bounding box center [517, 142] width 7 height 7
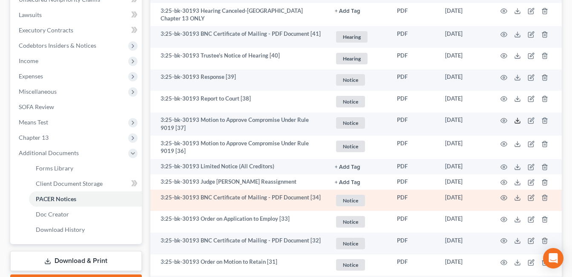
scroll to position [255, 0]
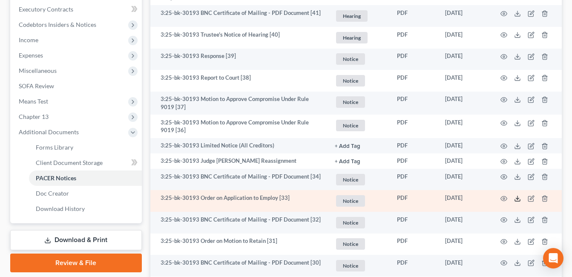
click at [516, 198] on polyline at bounding box center [517, 198] width 3 height 1
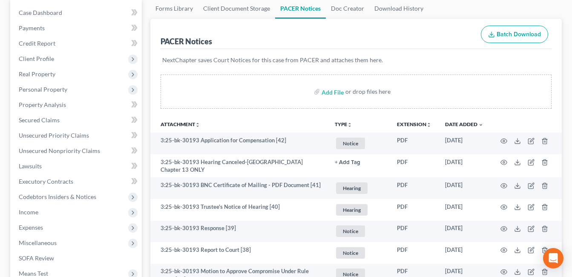
scroll to position [0, 0]
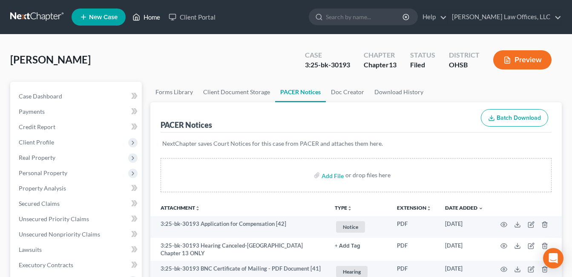
click at [155, 13] on link "Home" at bounding box center [146, 16] width 36 height 15
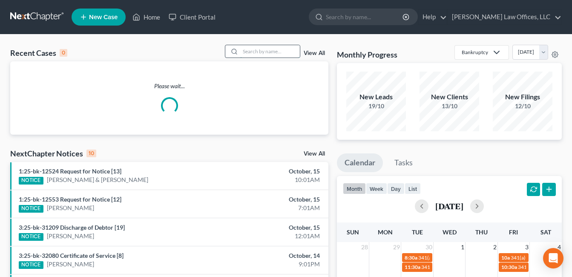
click at [246, 50] on input "search" at bounding box center [270, 51] width 60 height 12
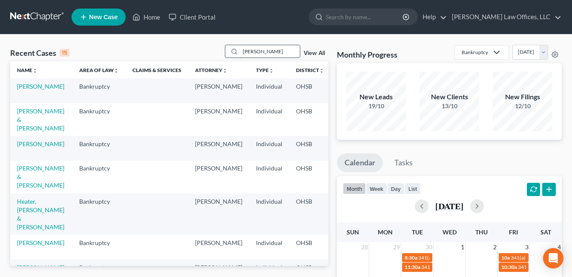
type input "[PERSON_NAME]"
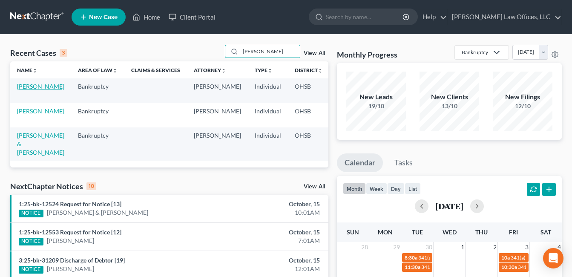
click at [23, 90] on link "[PERSON_NAME]" at bounding box center [40, 86] width 47 height 7
select select "3"
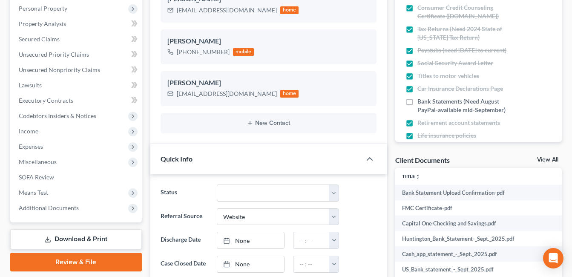
scroll to position [255, 0]
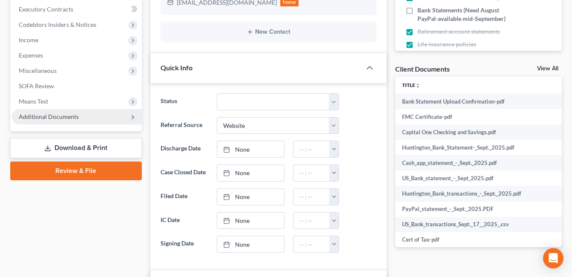
click at [72, 119] on span "Additional Documents" at bounding box center [49, 116] width 60 height 7
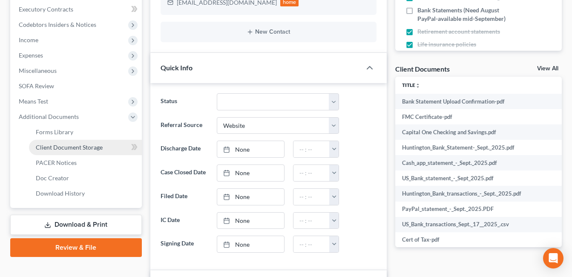
click at [86, 149] on span "Client Document Storage" at bounding box center [69, 146] width 67 height 7
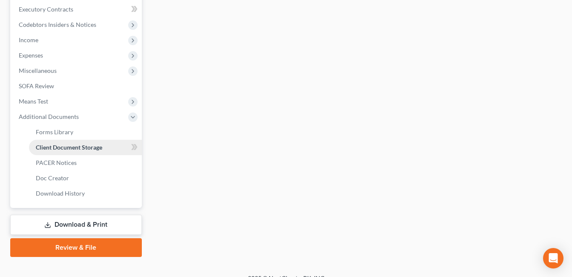
scroll to position [198, 0]
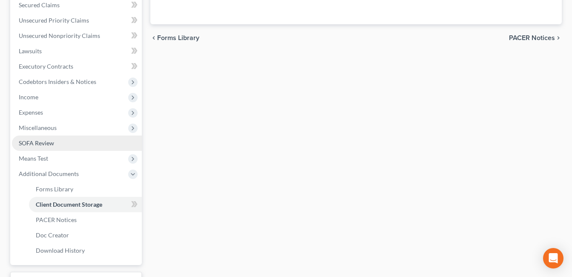
click at [69, 151] on link "SOFA Review" at bounding box center [77, 142] width 130 height 15
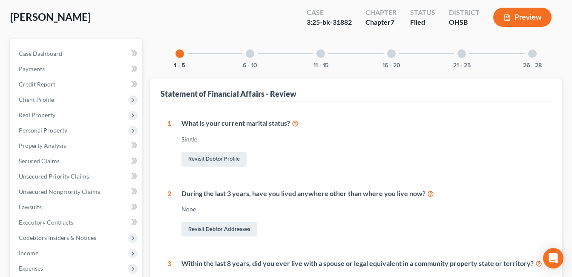
scroll to position [255, 0]
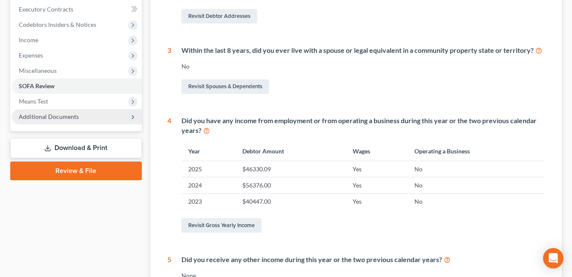
click at [73, 118] on span "Additional Documents" at bounding box center [49, 116] width 60 height 7
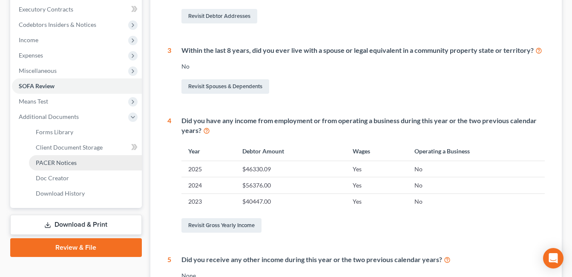
click at [70, 159] on span "PACER Notices" at bounding box center [56, 162] width 41 height 7
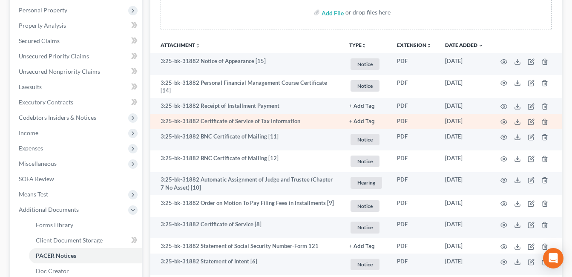
scroll to position [170, 0]
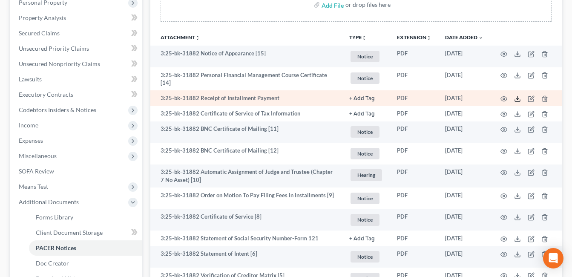
click at [517, 97] on line at bounding box center [517, 97] width 0 height 3
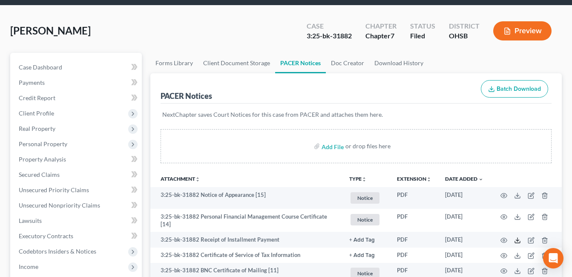
scroll to position [0, 0]
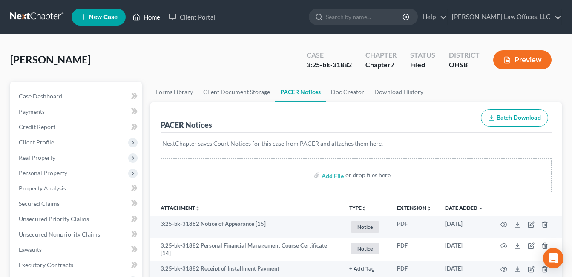
click at [146, 14] on link "Home" at bounding box center [146, 16] width 36 height 15
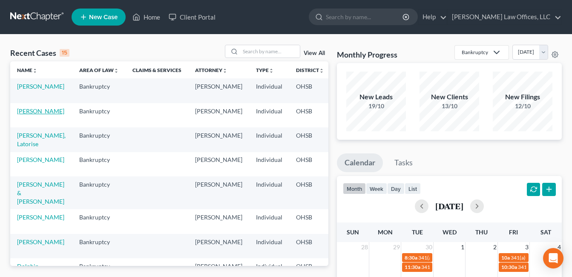
click at [28, 112] on link "[PERSON_NAME]" at bounding box center [40, 110] width 47 height 7
select select "3"
select select "1"
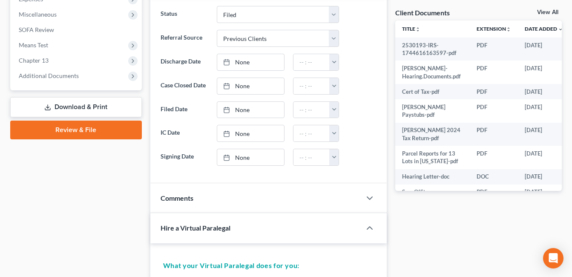
scroll to position [341, 0]
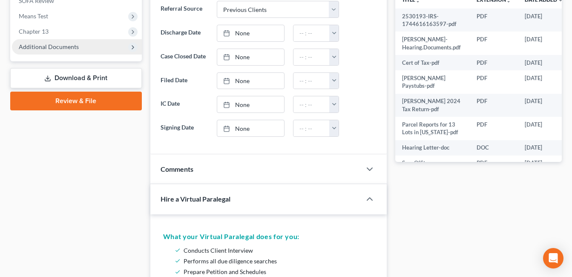
click at [54, 46] on span "Additional Documents" at bounding box center [49, 46] width 60 height 7
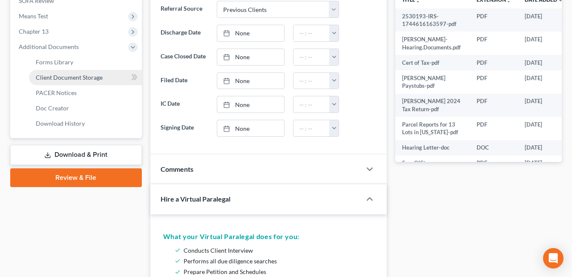
click at [112, 77] on link "Client Document Storage" at bounding box center [85, 77] width 113 height 15
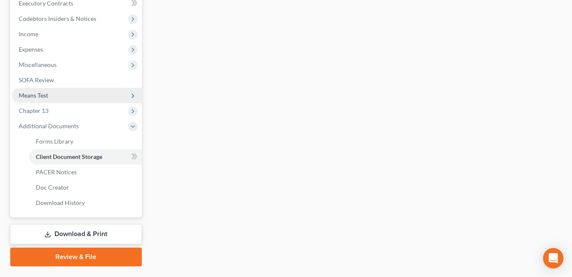
scroll to position [227, 0]
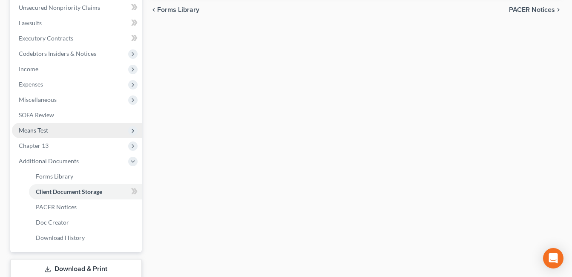
select select "7"
select select "52"
select select "37"
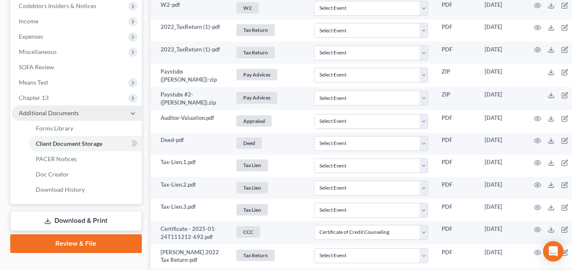
scroll to position [273, 0]
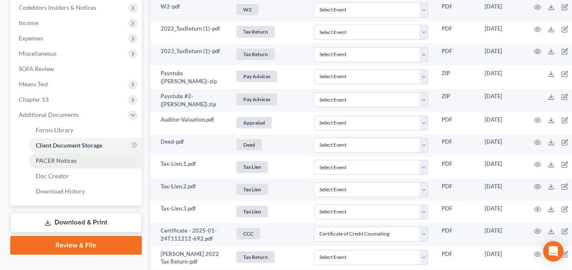
click at [65, 163] on span "PACER Notices" at bounding box center [56, 160] width 41 height 7
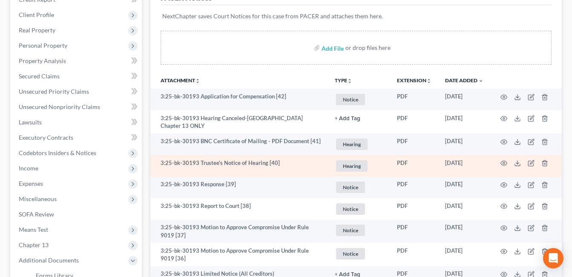
scroll to position [128, 0]
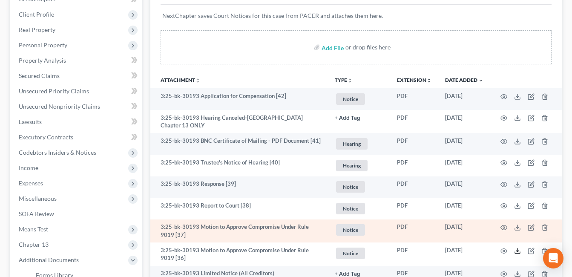
click at [518, 250] on polyline at bounding box center [517, 250] width 3 height 1
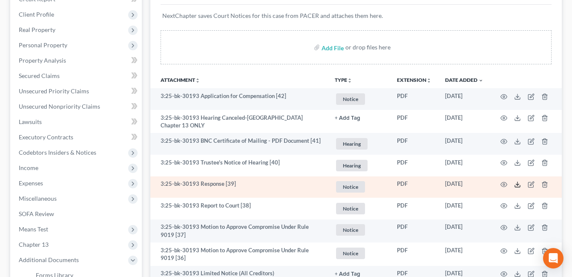
click at [517, 181] on icon at bounding box center [517, 184] width 7 height 7
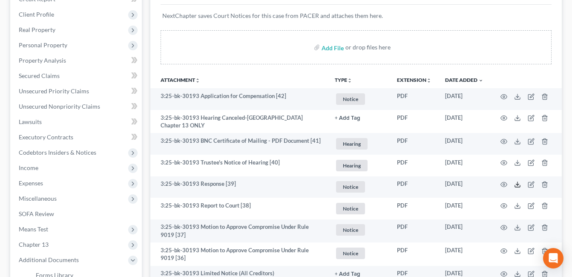
scroll to position [0, 0]
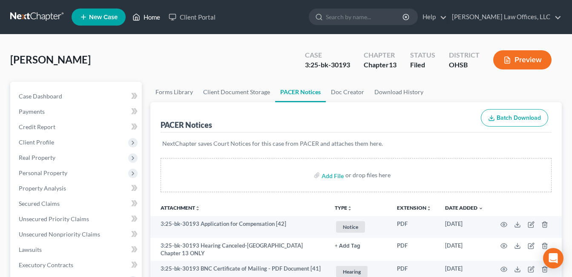
drag, startPoint x: 146, startPoint y: 14, endPoint x: 230, endPoint y: 66, distance: 98.9
click at [146, 14] on link "Home" at bounding box center [146, 16] width 36 height 15
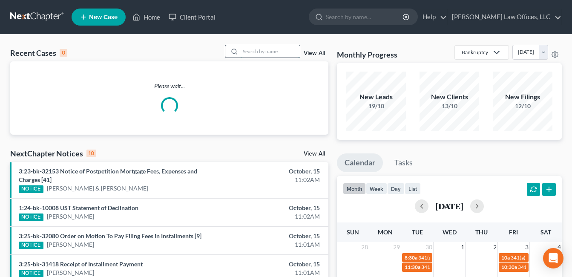
click at [252, 52] on input "search" at bounding box center [270, 51] width 60 height 12
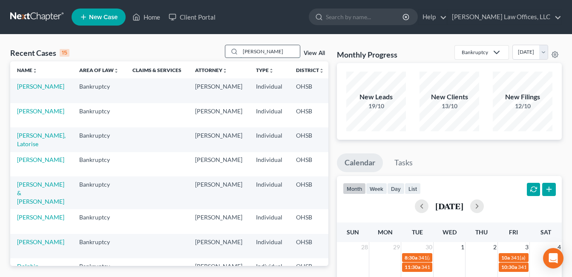
type input "[PERSON_NAME]"
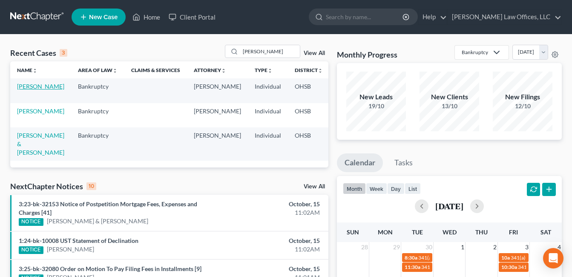
click at [24, 90] on link "[PERSON_NAME]" at bounding box center [40, 86] width 47 height 7
select select "3"
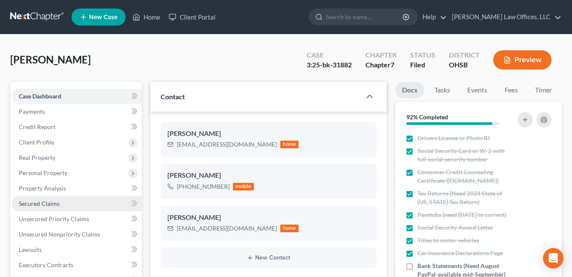
click at [49, 202] on span "Secured Claims" at bounding box center [39, 203] width 41 height 7
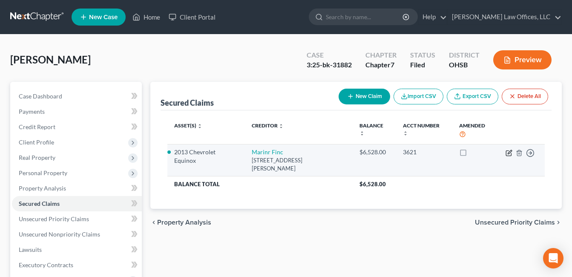
click at [508, 152] on icon "button" at bounding box center [510, 152] width 4 height 4
select select "21"
select select "1"
select select "0"
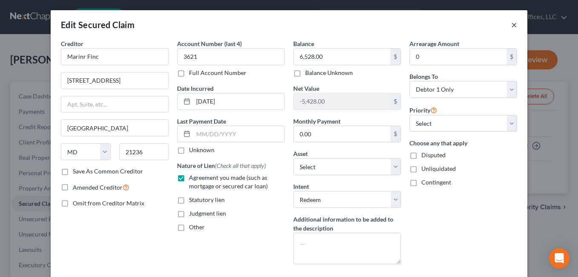
click at [512, 26] on button "×" at bounding box center [514, 25] width 6 height 10
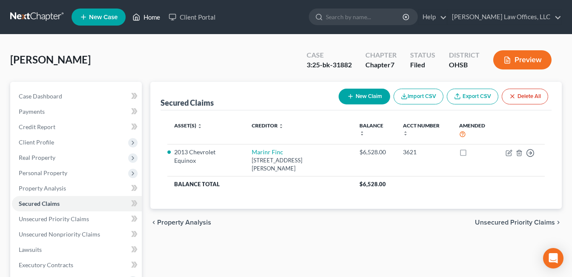
drag, startPoint x: 143, startPoint y: 17, endPoint x: 112, endPoint y: 4, distance: 34.6
click at [143, 17] on link "Home" at bounding box center [146, 16] width 36 height 15
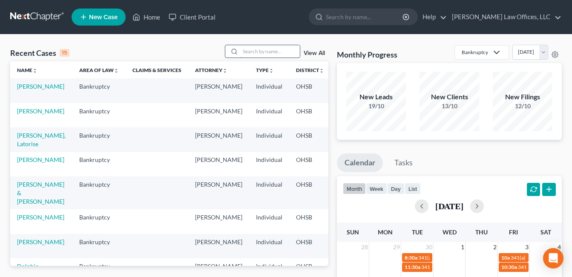
click at [262, 54] on input "search" at bounding box center [270, 51] width 60 height 12
type input "fields"
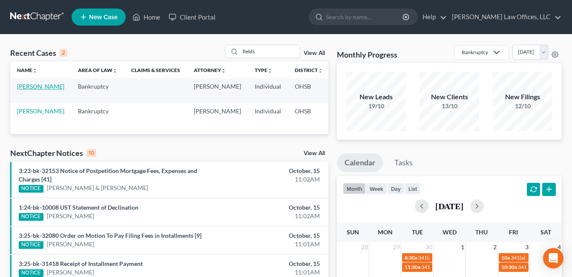
click at [20, 90] on link "[PERSON_NAME]" at bounding box center [40, 86] width 47 height 7
select select "4"
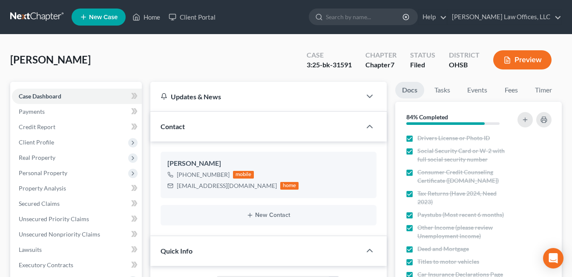
scroll to position [128, 0]
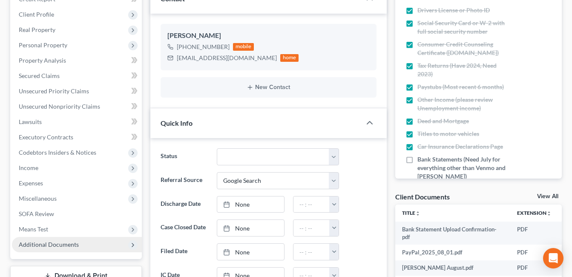
click at [44, 243] on span "Additional Documents" at bounding box center [49, 244] width 60 height 7
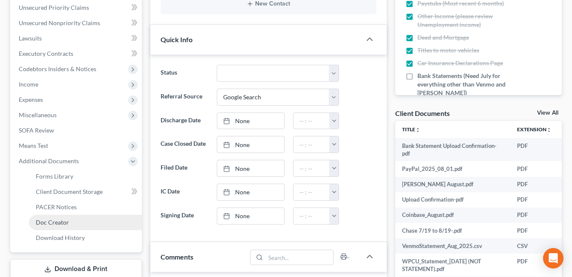
scroll to position [213, 0]
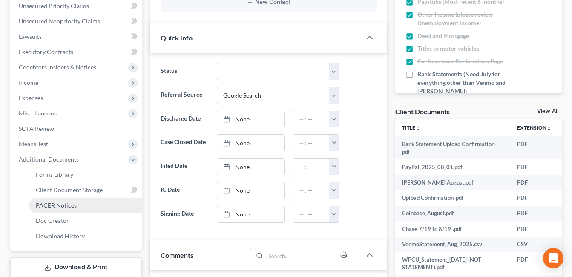
click at [81, 201] on link "PACER Notices" at bounding box center [85, 205] width 113 height 15
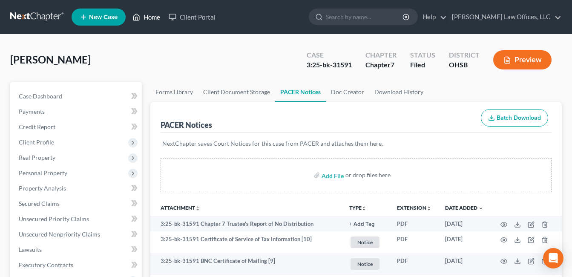
click at [153, 18] on link "Home" at bounding box center [146, 16] width 36 height 15
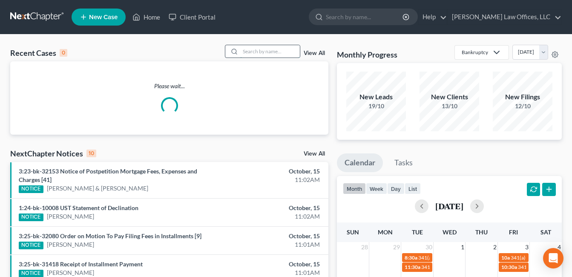
click at [253, 55] on input "search" at bounding box center [270, 51] width 60 height 12
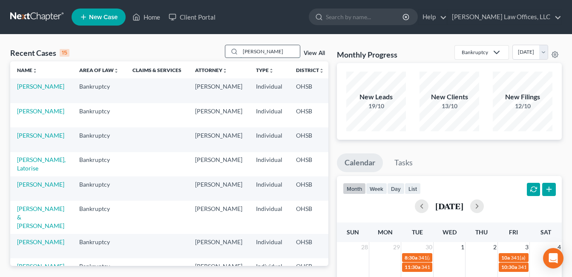
type input "[PERSON_NAME]"
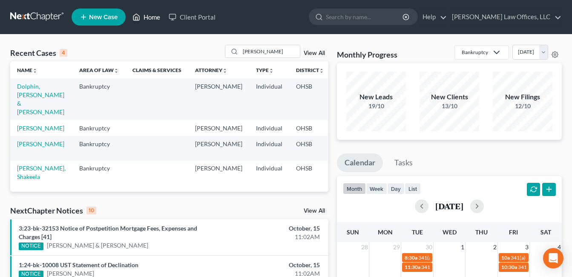
click at [149, 17] on link "Home" at bounding box center [146, 16] width 36 height 15
drag, startPoint x: 276, startPoint y: 47, endPoint x: 223, endPoint y: 54, distance: 53.6
click at [223, 54] on div "Recent Cases 4 [PERSON_NAME] View All" at bounding box center [169, 53] width 318 height 17
click at [321, 52] on link "View All" at bounding box center [314, 53] width 21 height 6
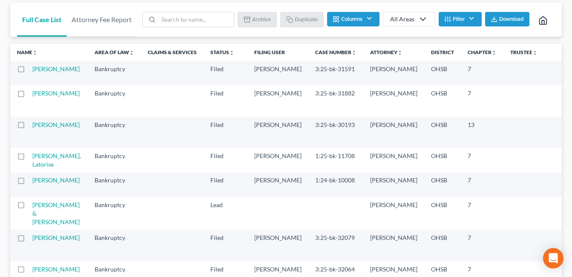
scroll to position [43, 0]
